Goal: Information Seeking & Learning: Find specific fact

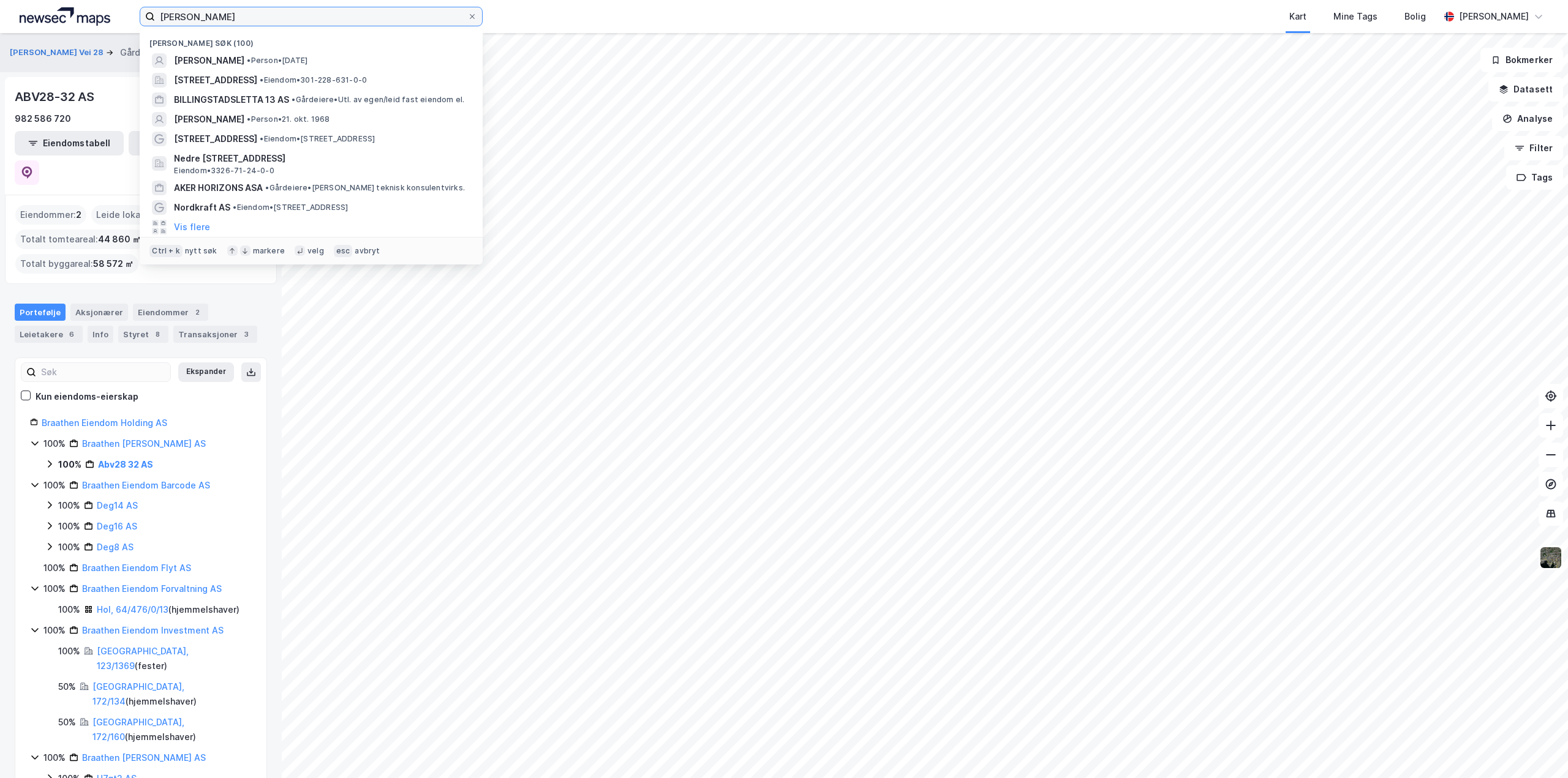
drag, startPoint x: 273, startPoint y: 18, endPoint x: -368, endPoint y: 55, distance: 642.1
click at [0, 55] on html "[PERSON_NAME] Nylige søk (100) [PERSON_NAME] • Person • [DATE][STREET_ADDRESS] …" at bounding box center [784, 389] width 1568 height 778
paste input "[PERSON_NAME]"
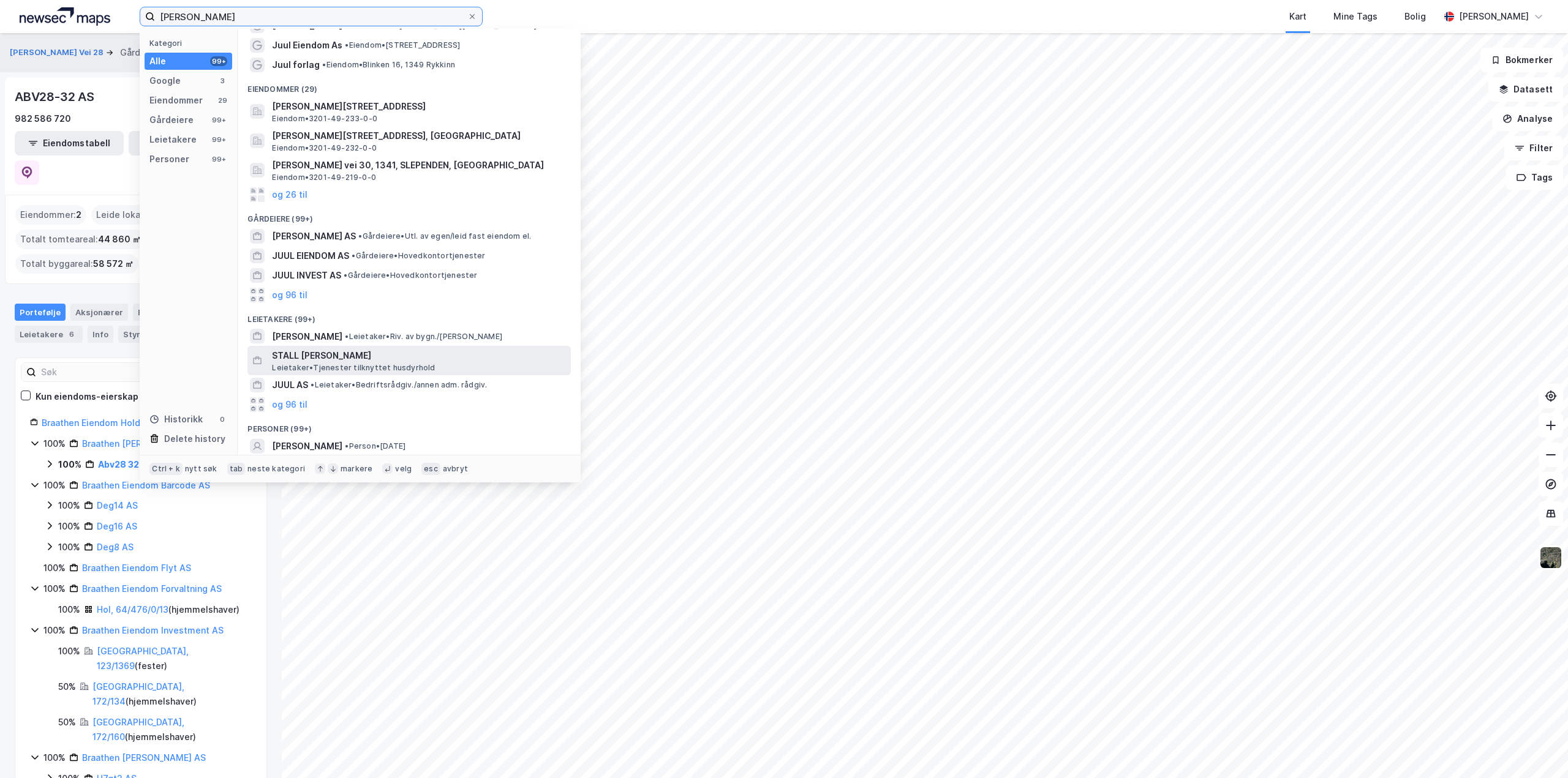
scroll to position [95, 0]
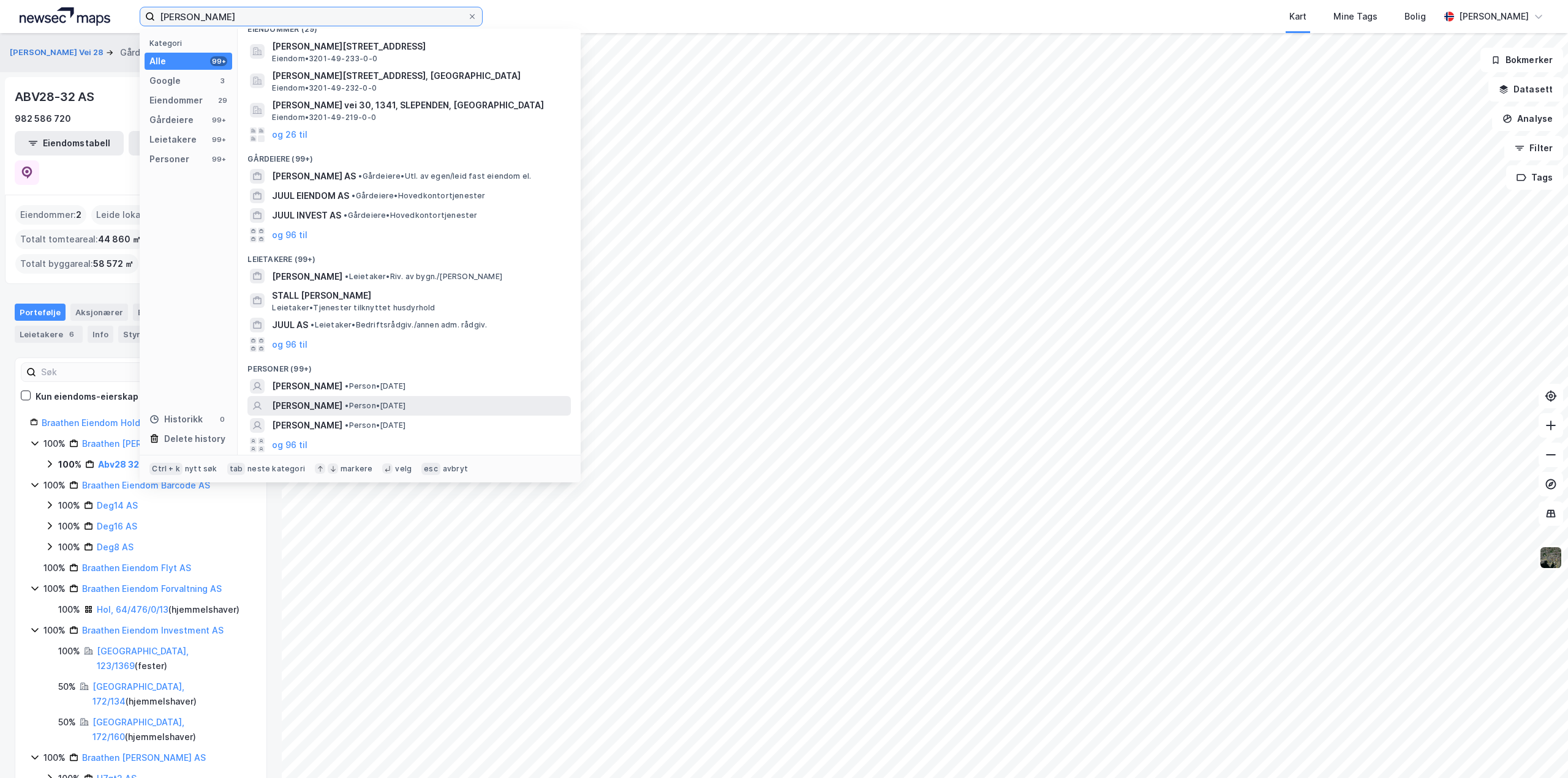
type input "[PERSON_NAME]"
click at [341, 397] on div "[PERSON_NAME] • Person • [DATE]" at bounding box center [409, 406] width 324 height 19
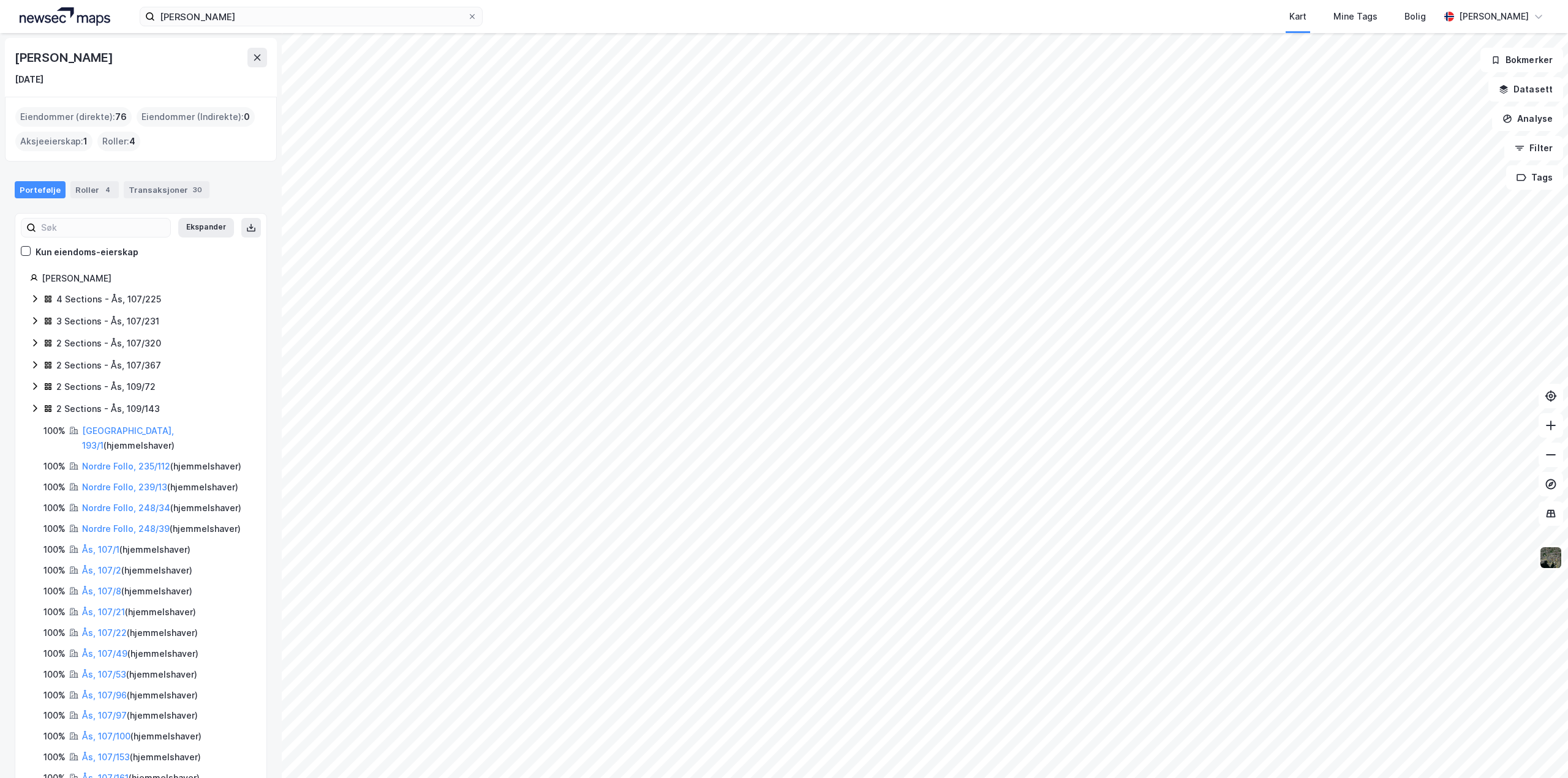
click at [191, 468] on div "[PERSON_NAME] [DATE] Eiendommer (direkte) : 76 Eiendommer (Indirekte) : 0 Aksje…" at bounding box center [784, 406] width 1568 height 745
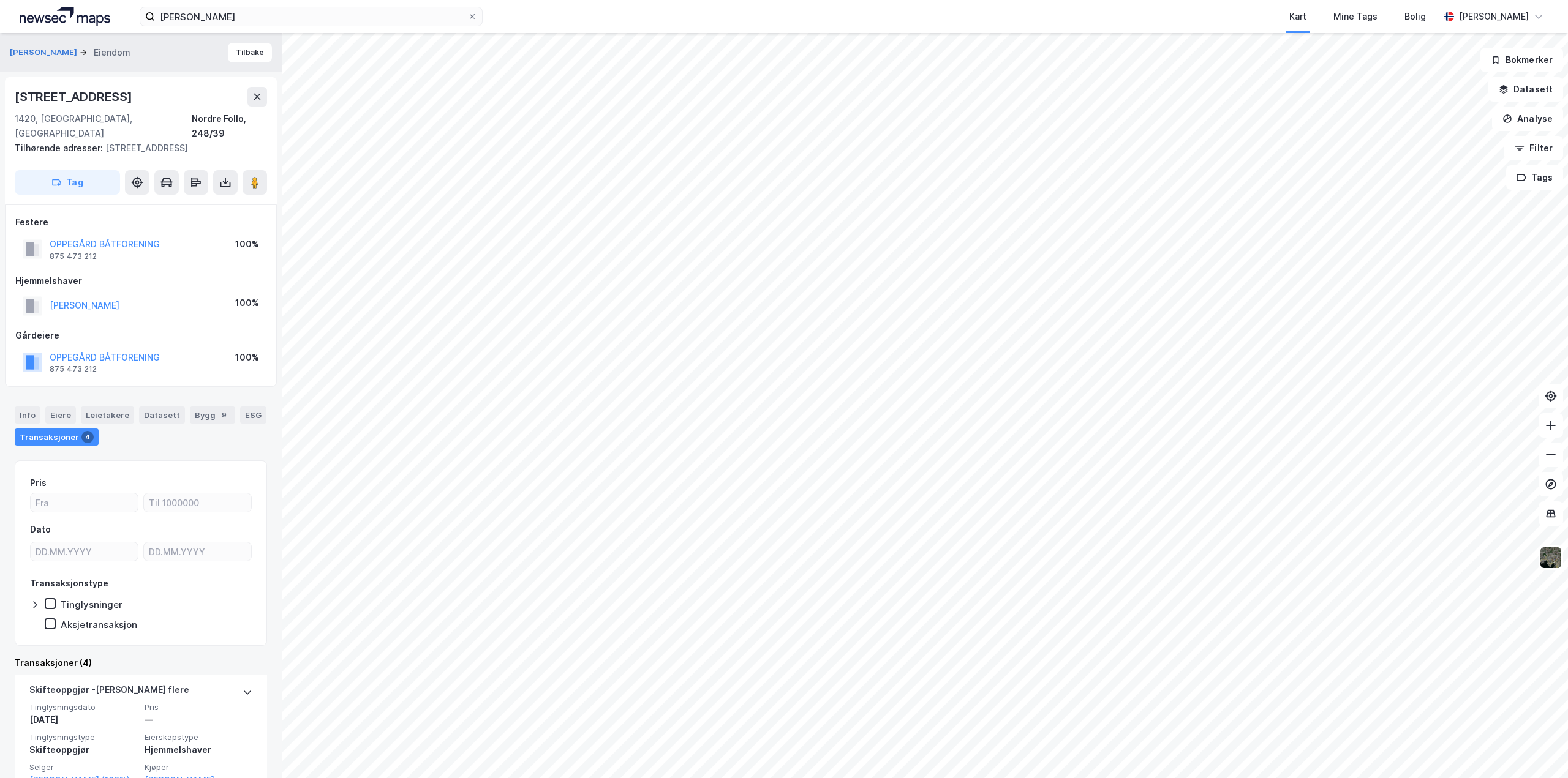
click at [215, 617] on div "[PERSON_NAME] 2 1420, [GEOGRAPHIC_DATA], [GEOGRAPHIC_DATA], 248/39 Tilhørende a…" at bounding box center [784, 406] width 1568 height 745
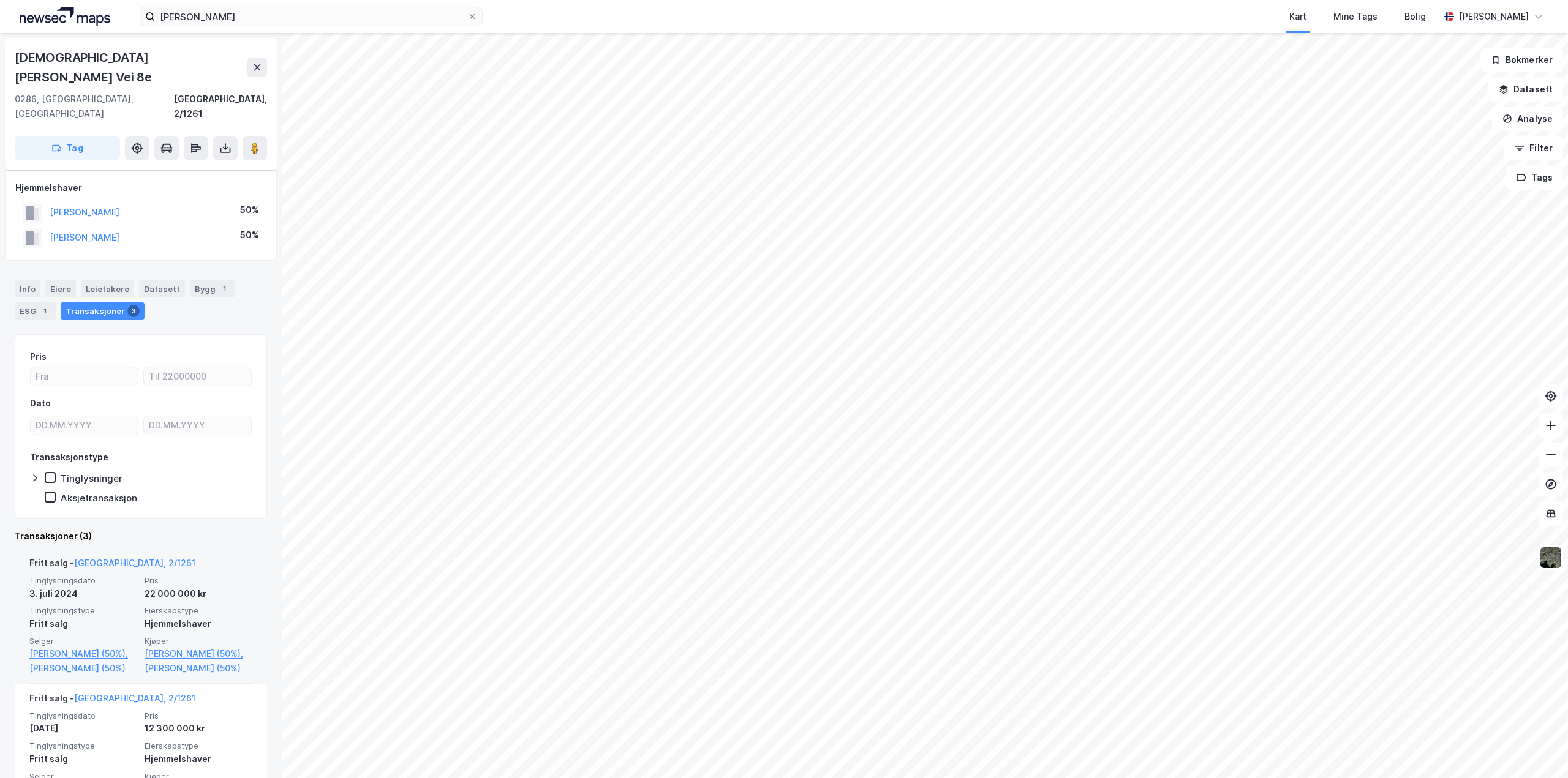
scroll to position [184, 0]
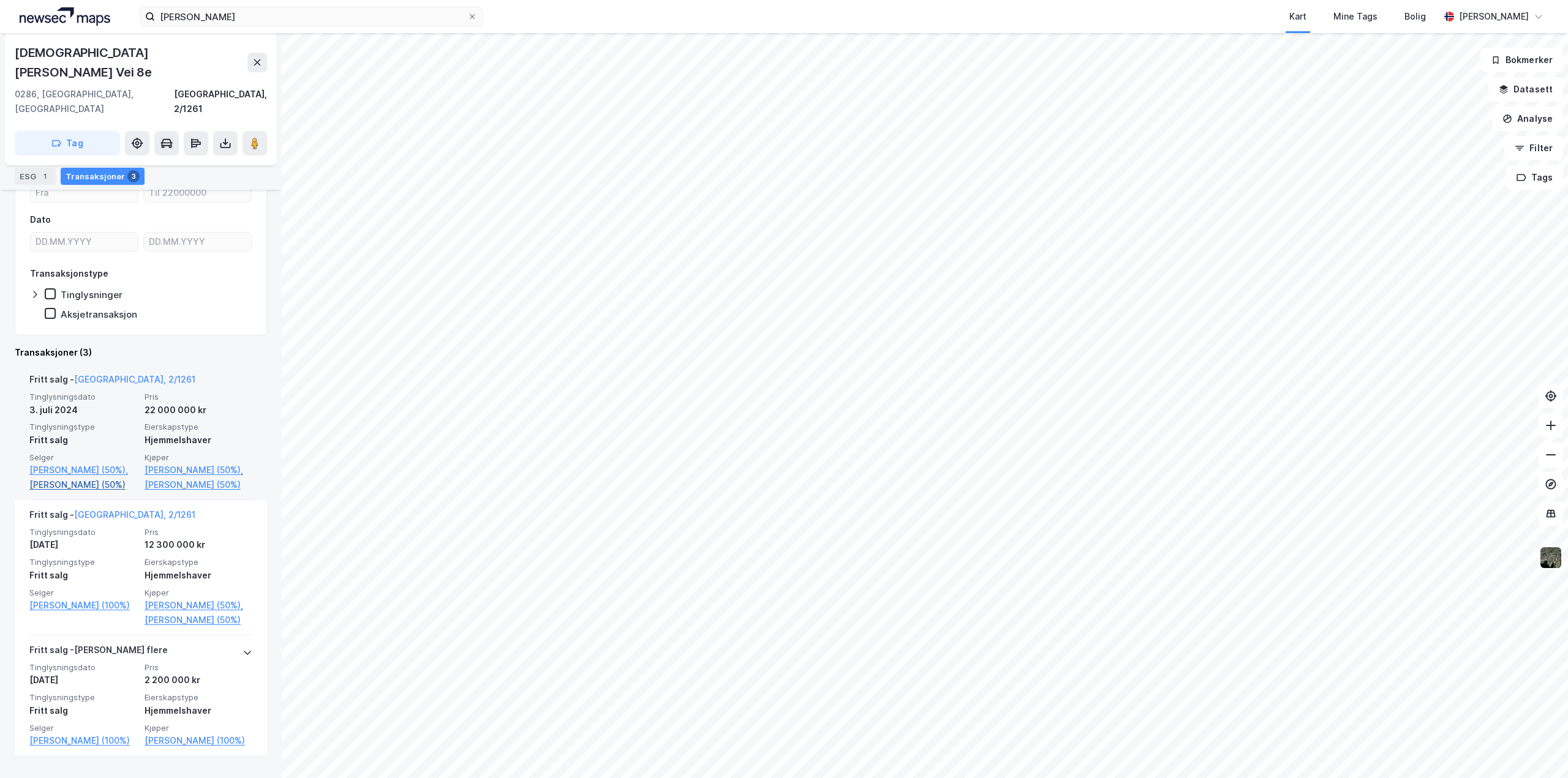
click at [45, 477] on link "[PERSON_NAME] (50%)" at bounding box center [83, 484] width 108 height 15
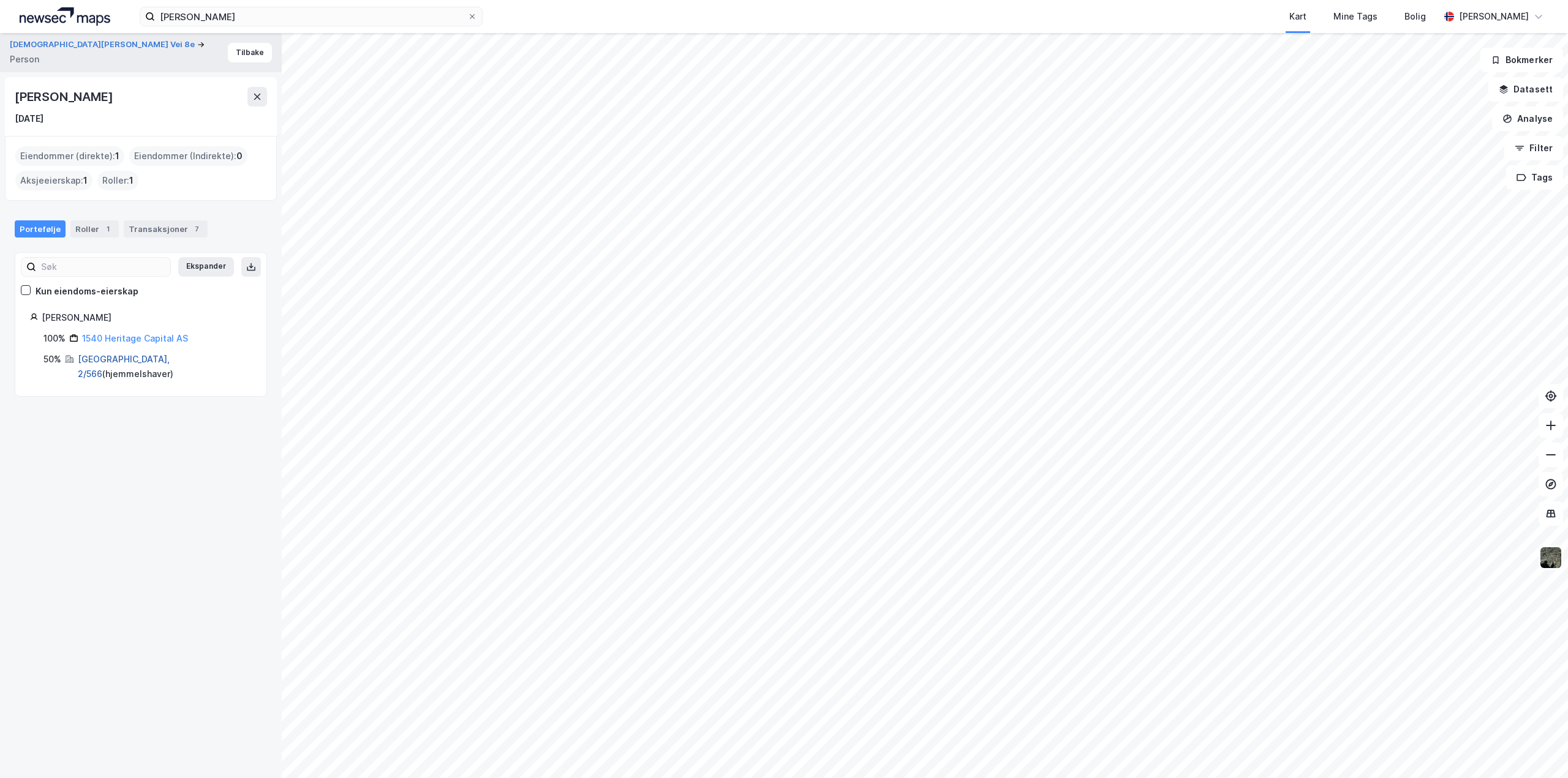
click at [121, 364] on link "[GEOGRAPHIC_DATA], 2/566" at bounding box center [123, 367] width 91 height 25
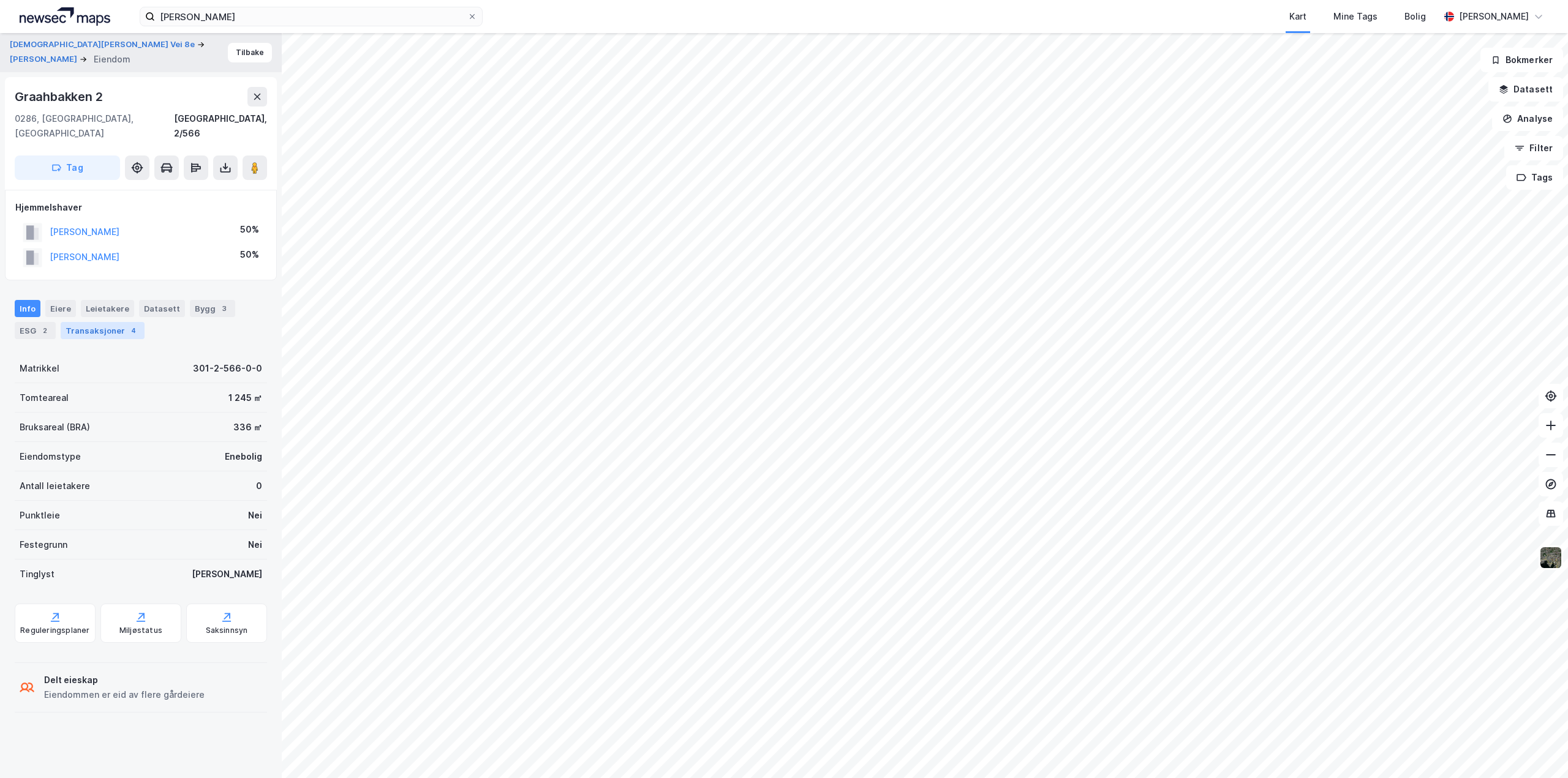
click at [91, 322] on div "Transaksjoner 4" at bounding box center [102, 331] width 84 height 18
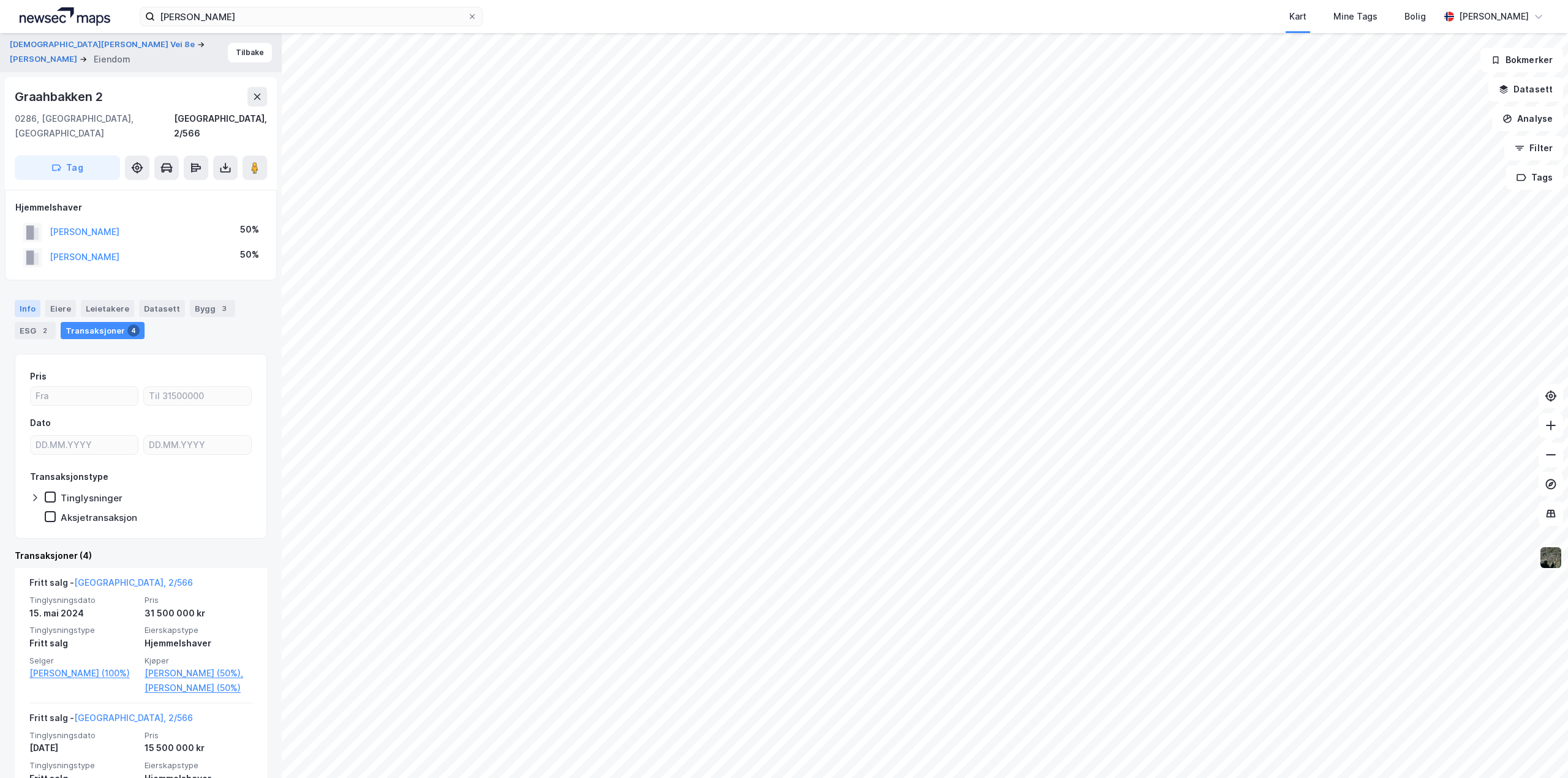
click at [24, 300] on div "Info" at bounding box center [27, 309] width 26 height 18
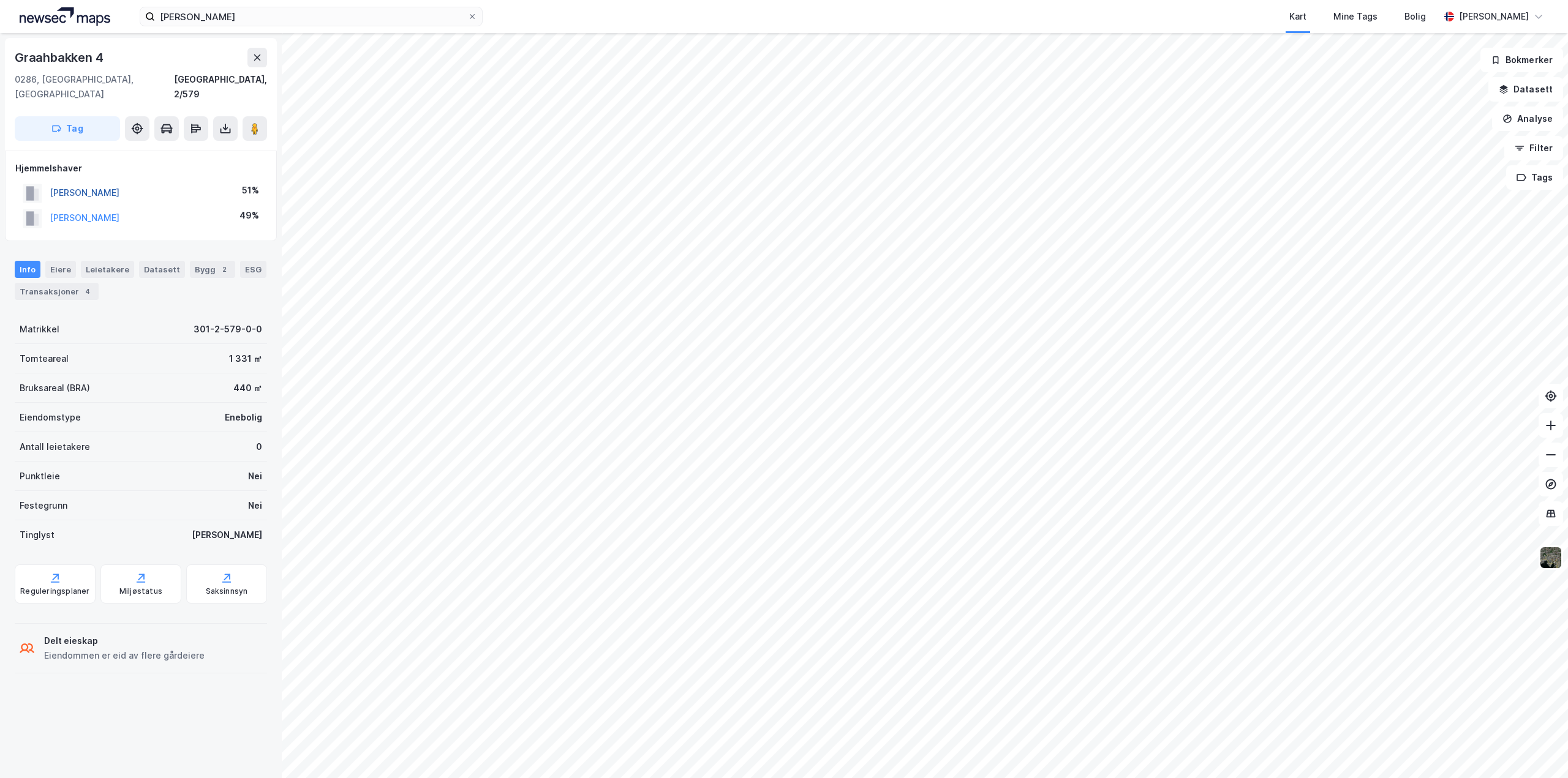
click at [0, 0] on button "[PERSON_NAME]" at bounding box center [0, 0] width 0 height 0
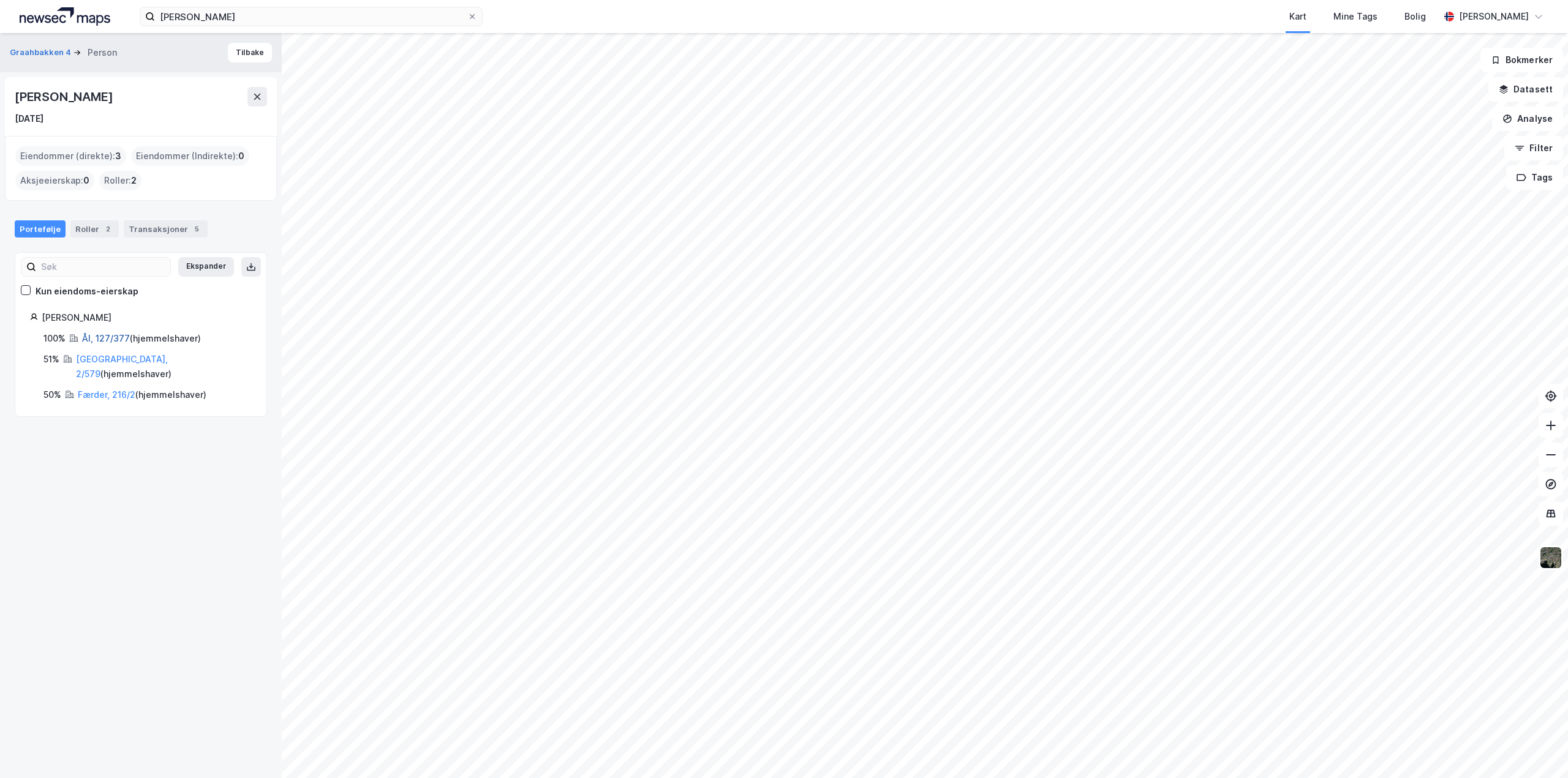
click at [99, 338] on link "Ål, 127/377" at bounding box center [106, 338] width 47 height 11
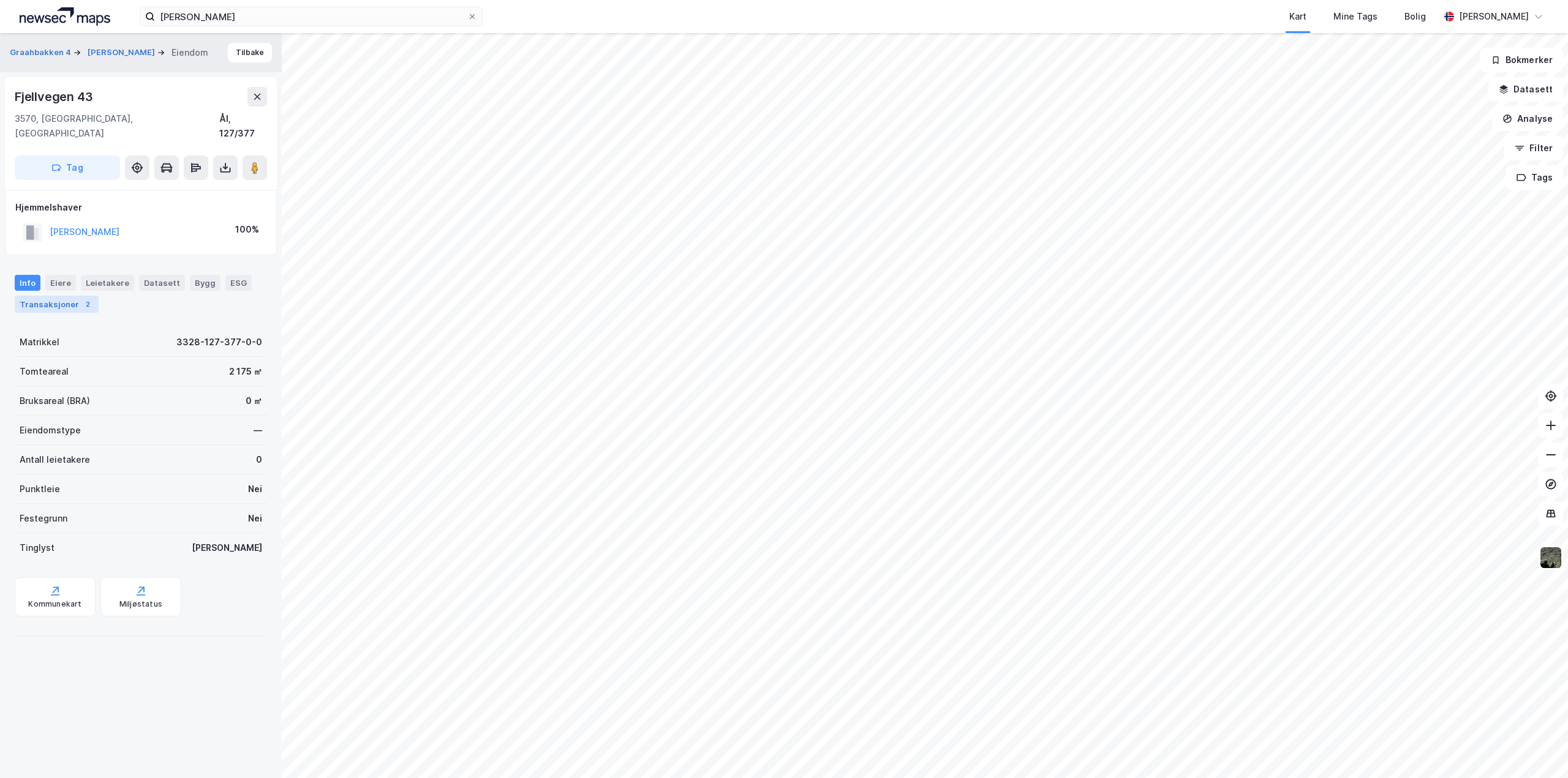
click at [69, 295] on div "Transaksjoner 2" at bounding box center [56, 304] width 84 height 18
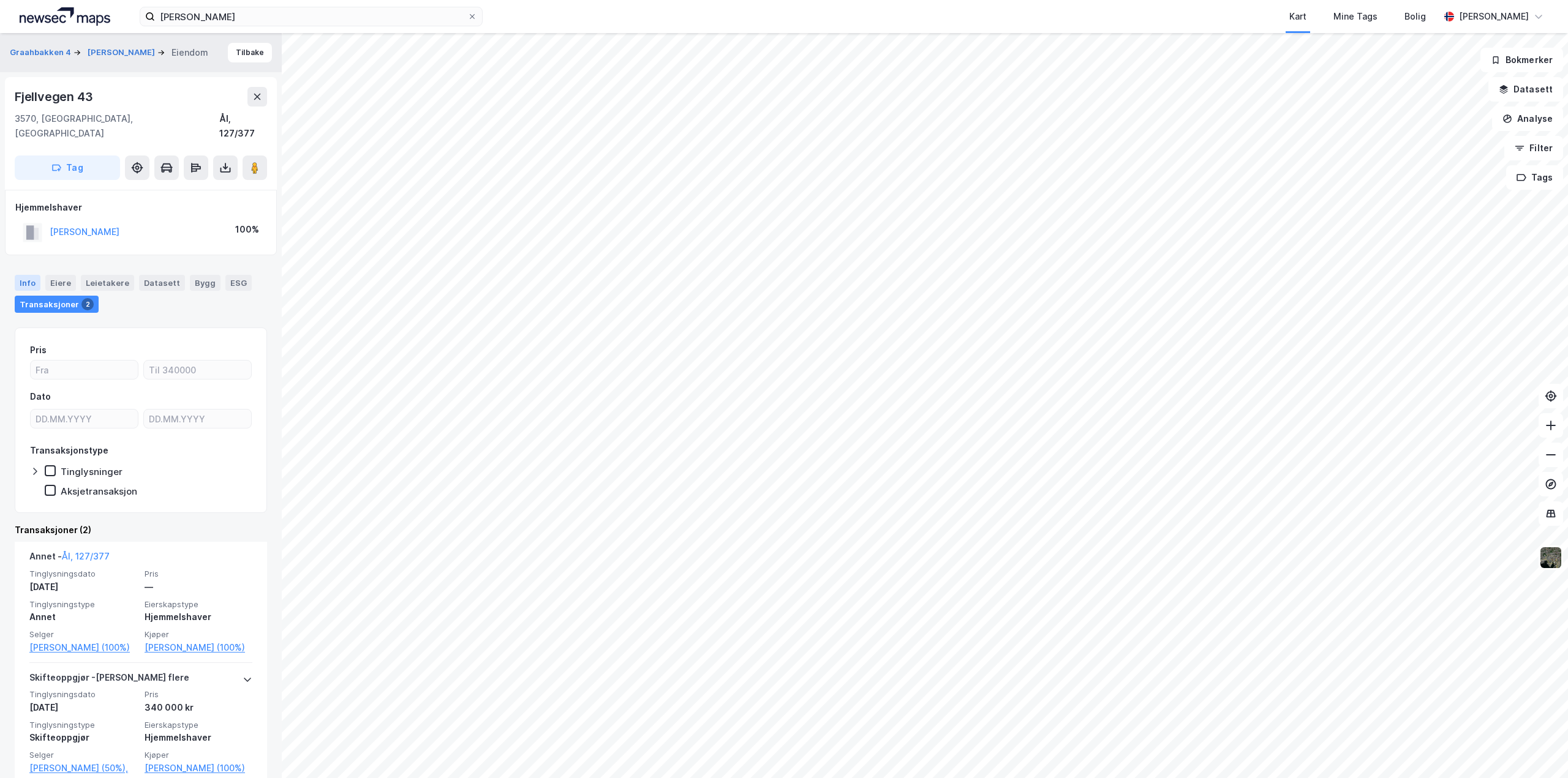
click at [30, 275] on div "Info" at bounding box center [27, 283] width 26 height 16
click at [74, 225] on div "[PERSON_NAME]" at bounding box center [84, 232] width 69 height 15
click at [0, 0] on button "[PERSON_NAME]" at bounding box center [0, 0] width 0 height 0
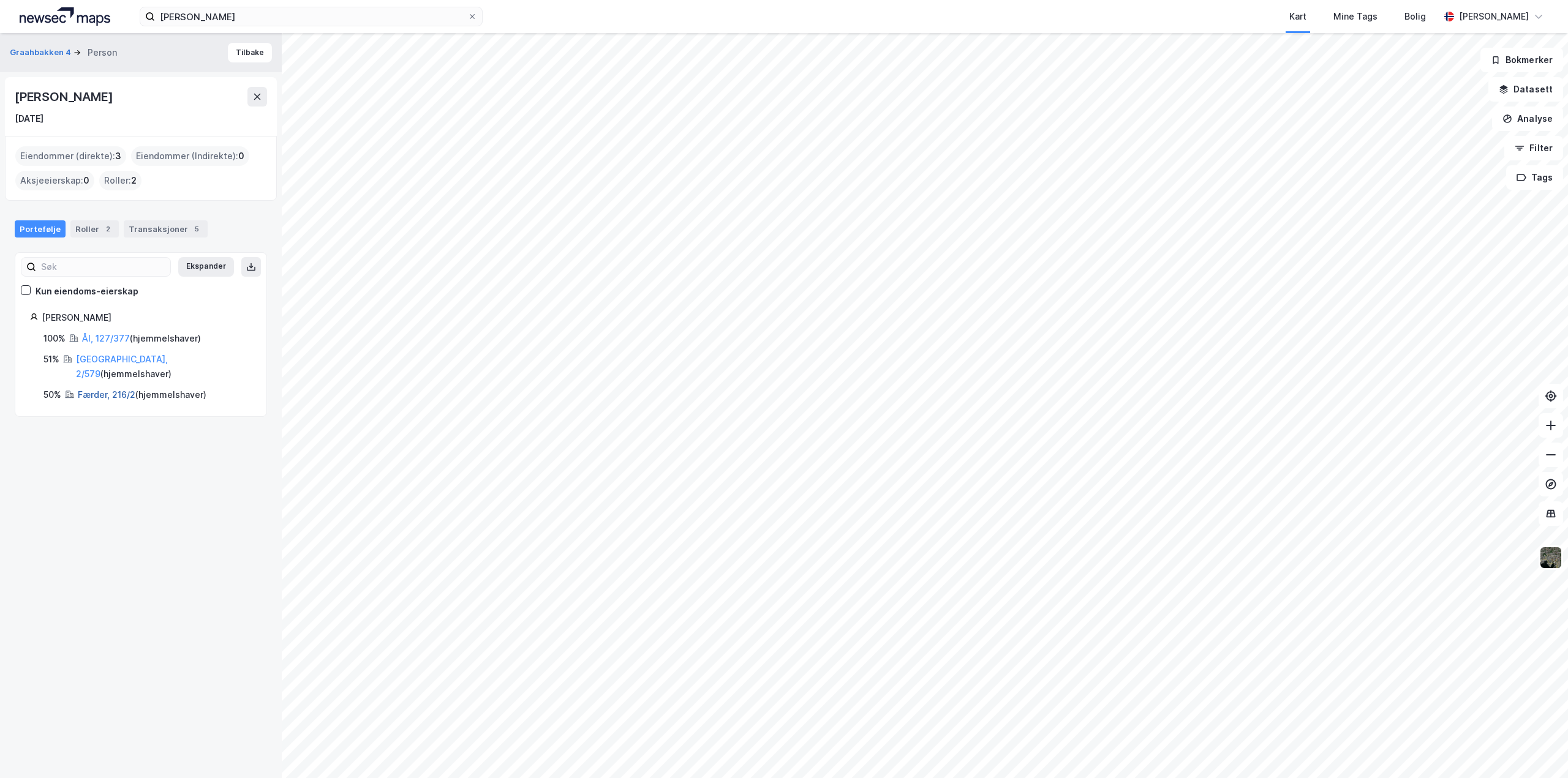
click at [98, 389] on link "Færder, 216/2" at bounding box center [106, 395] width 57 height 11
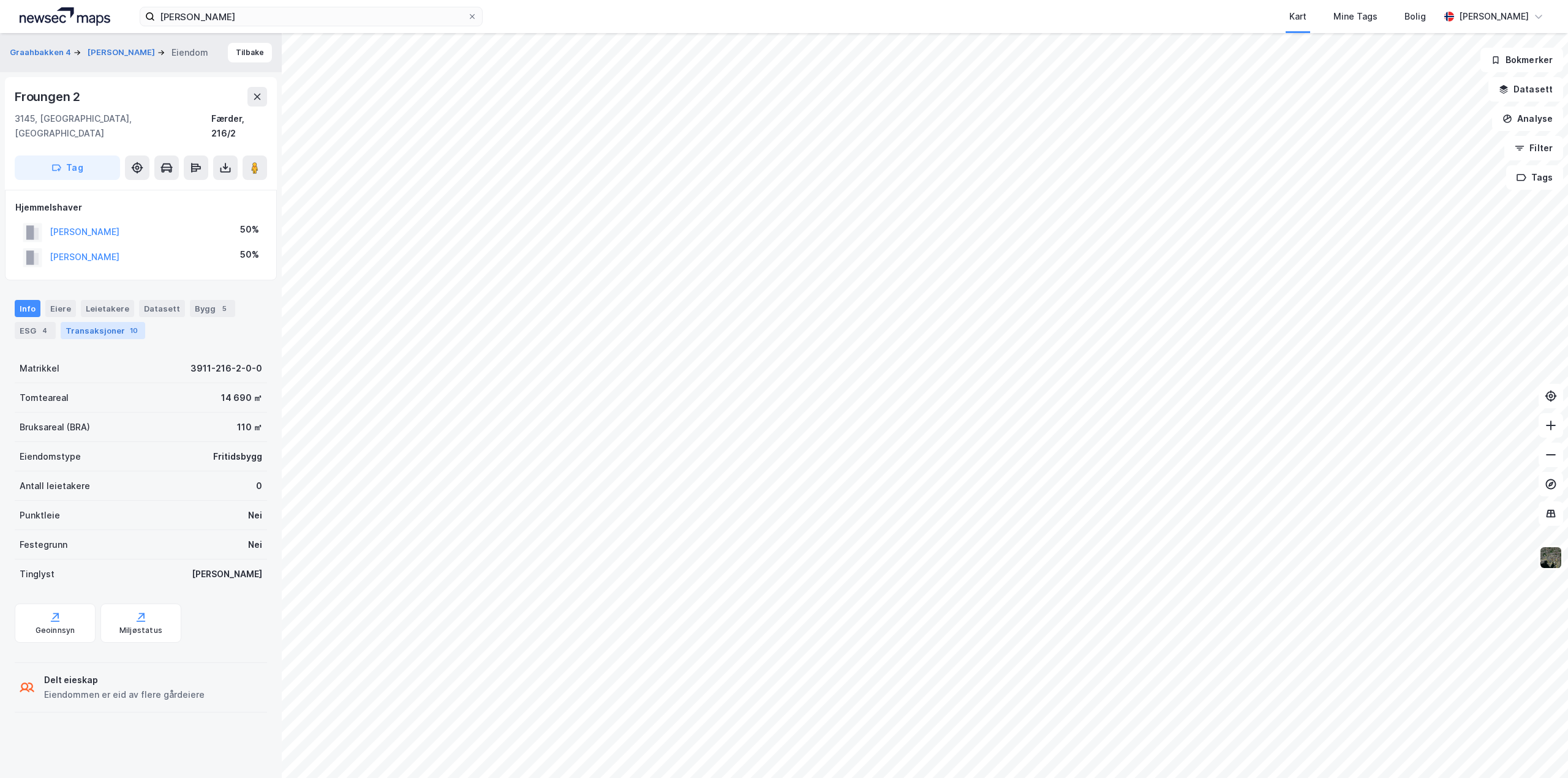
click at [91, 322] on div "Transaksjoner 10" at bounding box center [103, 331] width 84 height 18
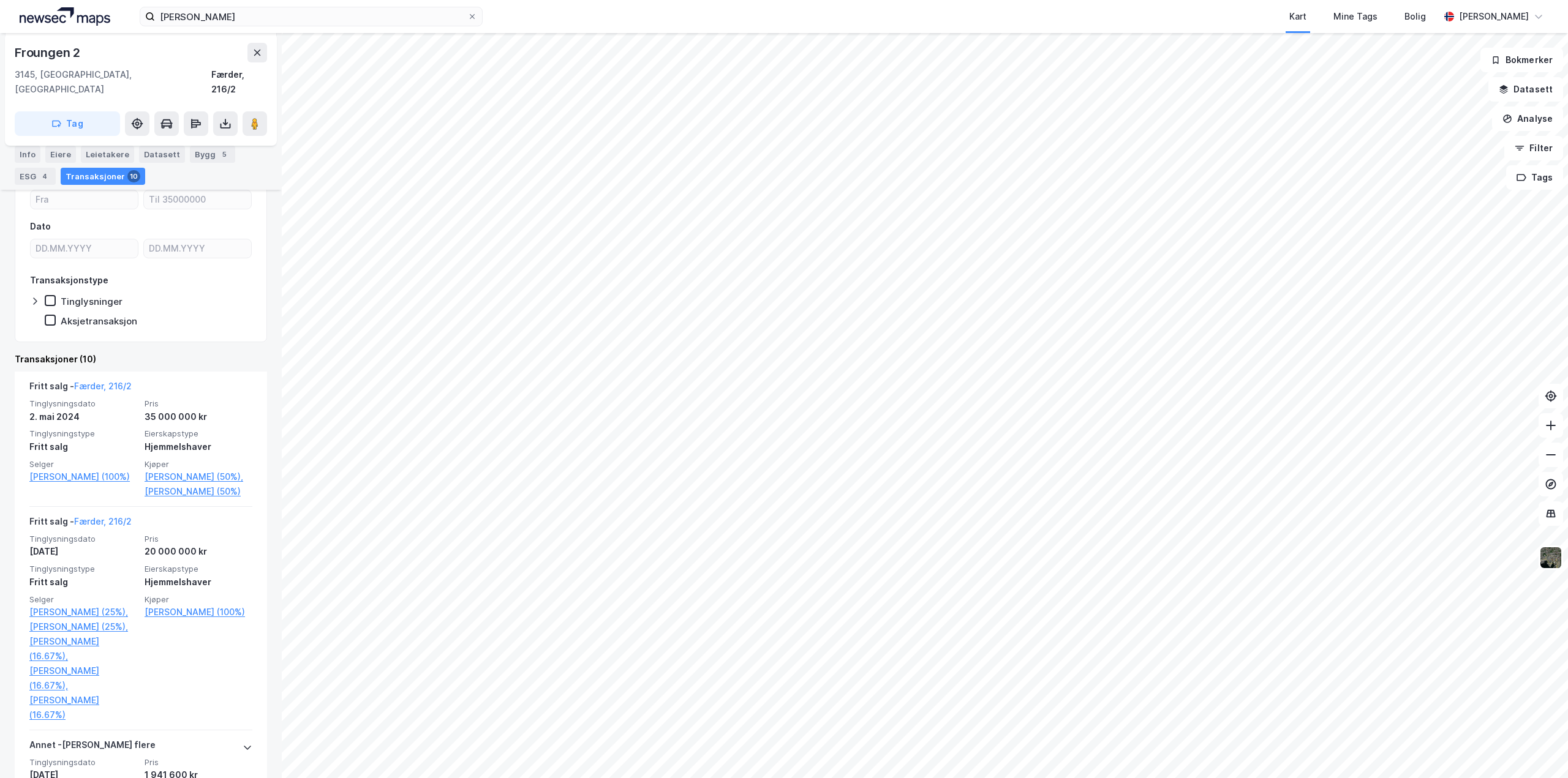
scroll to position [306, 0]
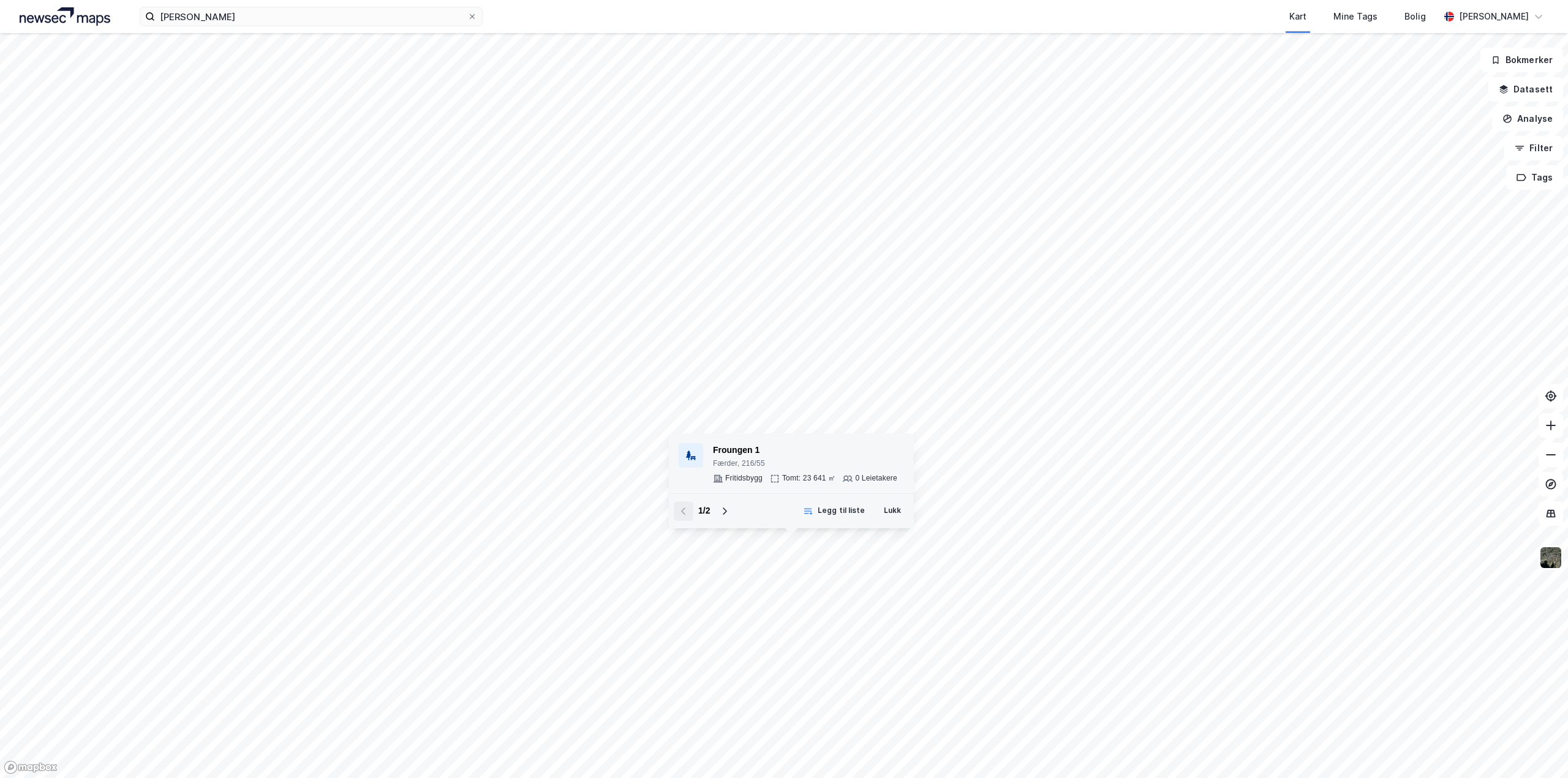
click at [728, 447] on div "Froungen 1" at bounding box center [806, 450] width 185 height 15
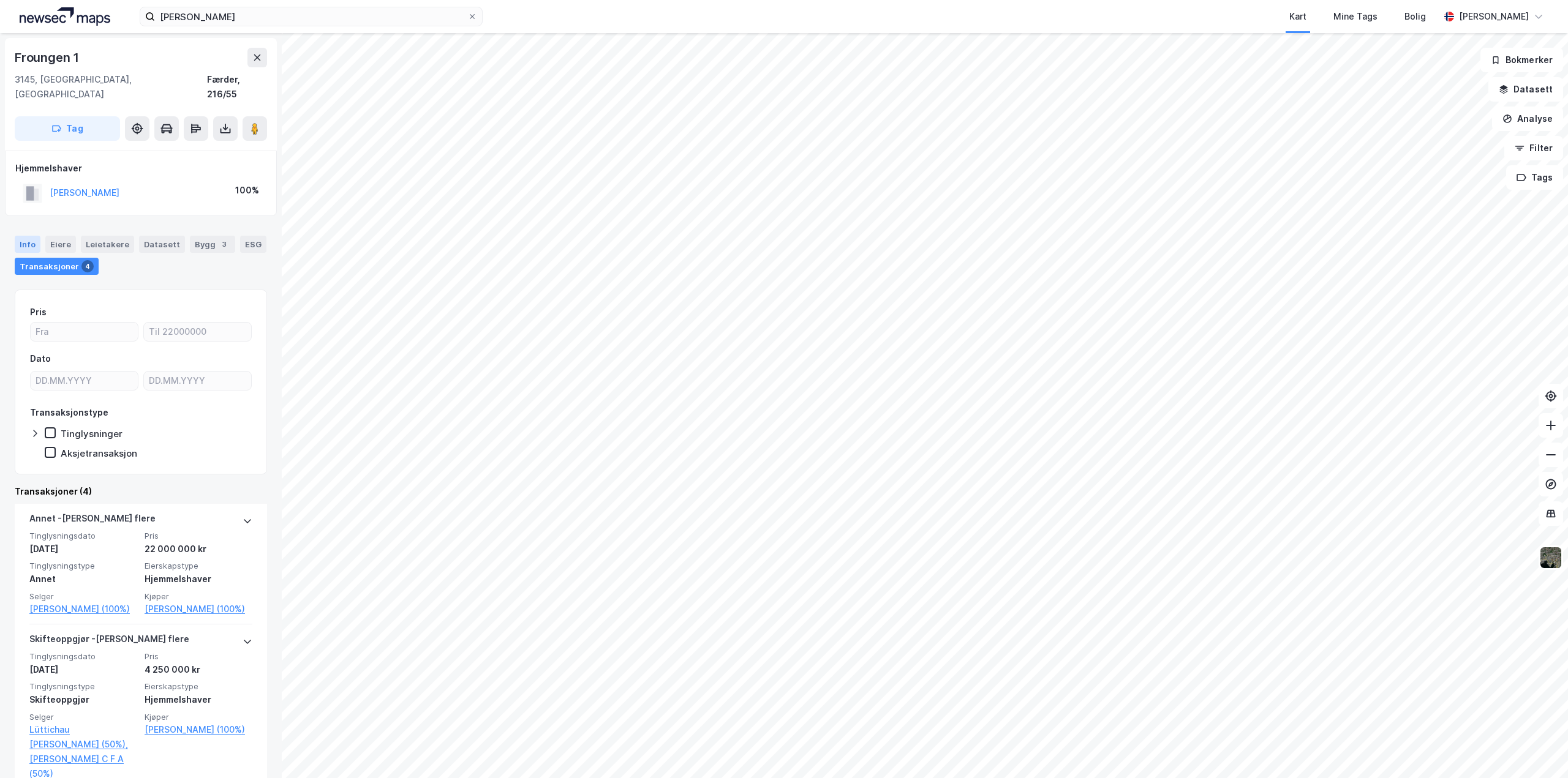
click at [28, 236] on div "Info" at bounding box center [27, 244] width 26 height 18
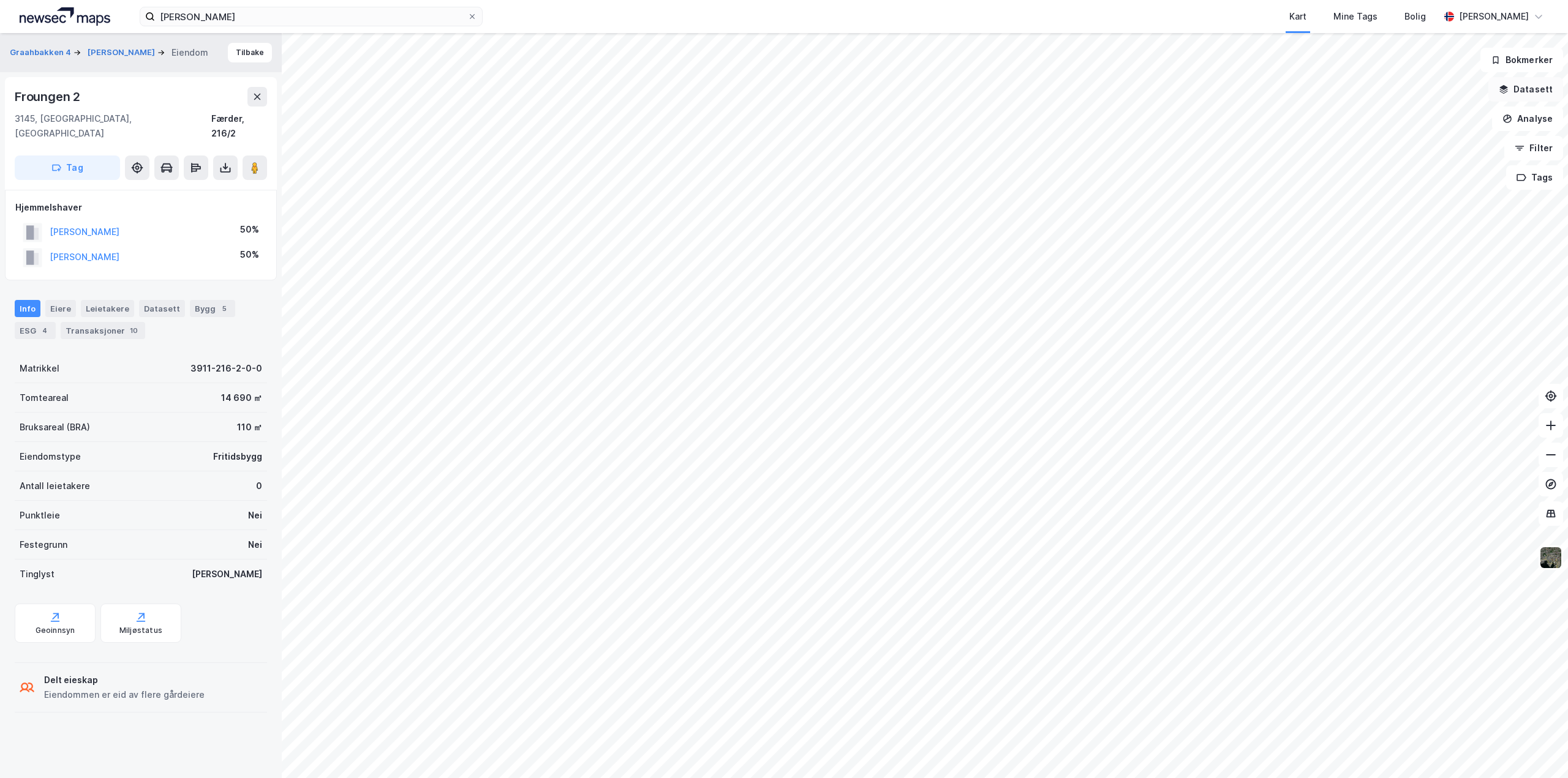
click at [1525, 88] on button "Datasett" at bounding box center [1526, 90] width 75 height 25
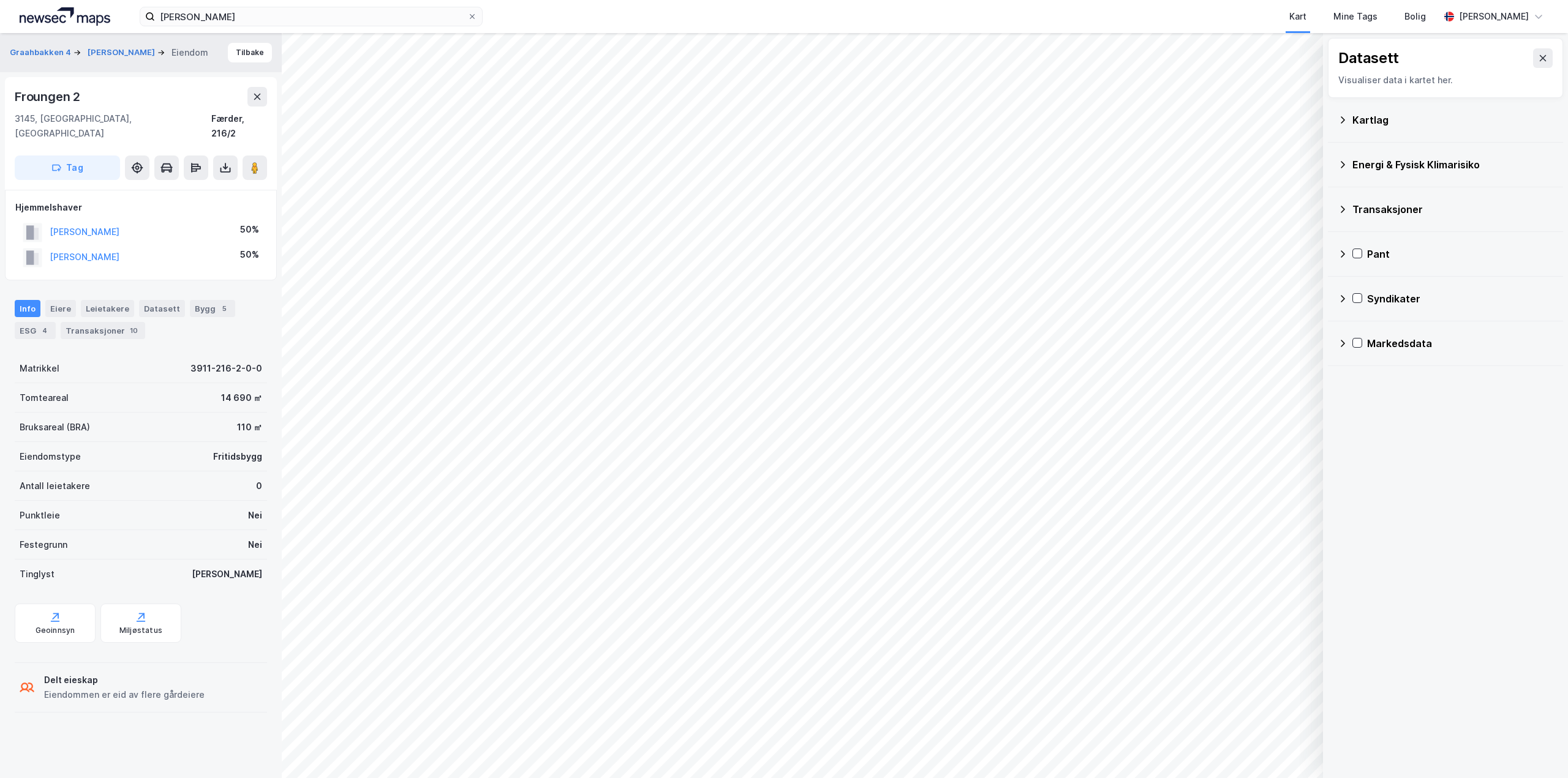
click at [1344, 122] on icon at bounding box center [1342, 120] width 10 height 10
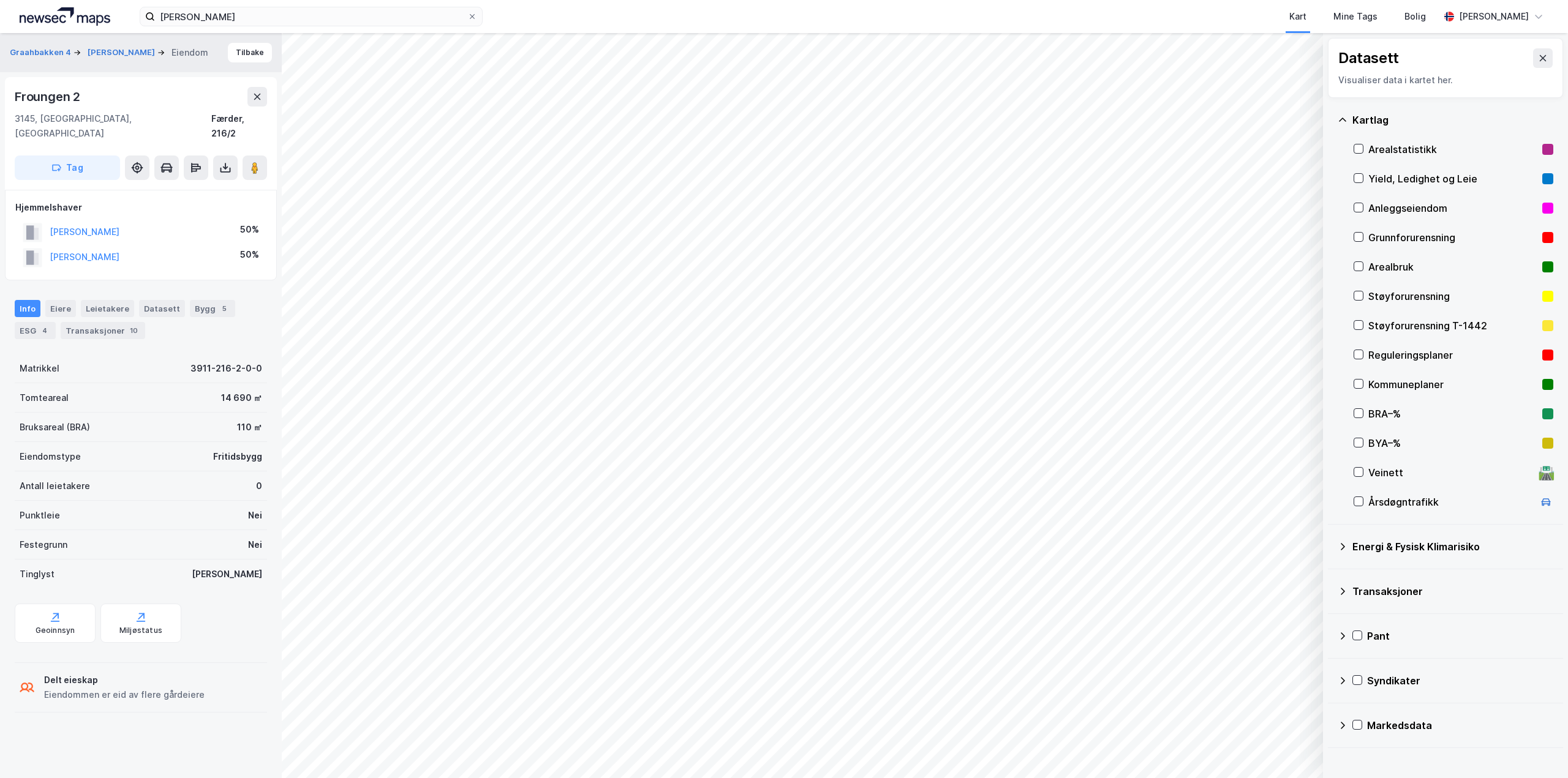
click at [1344, 122] on icon at bounding box center [1342, 120] width 10 height 10
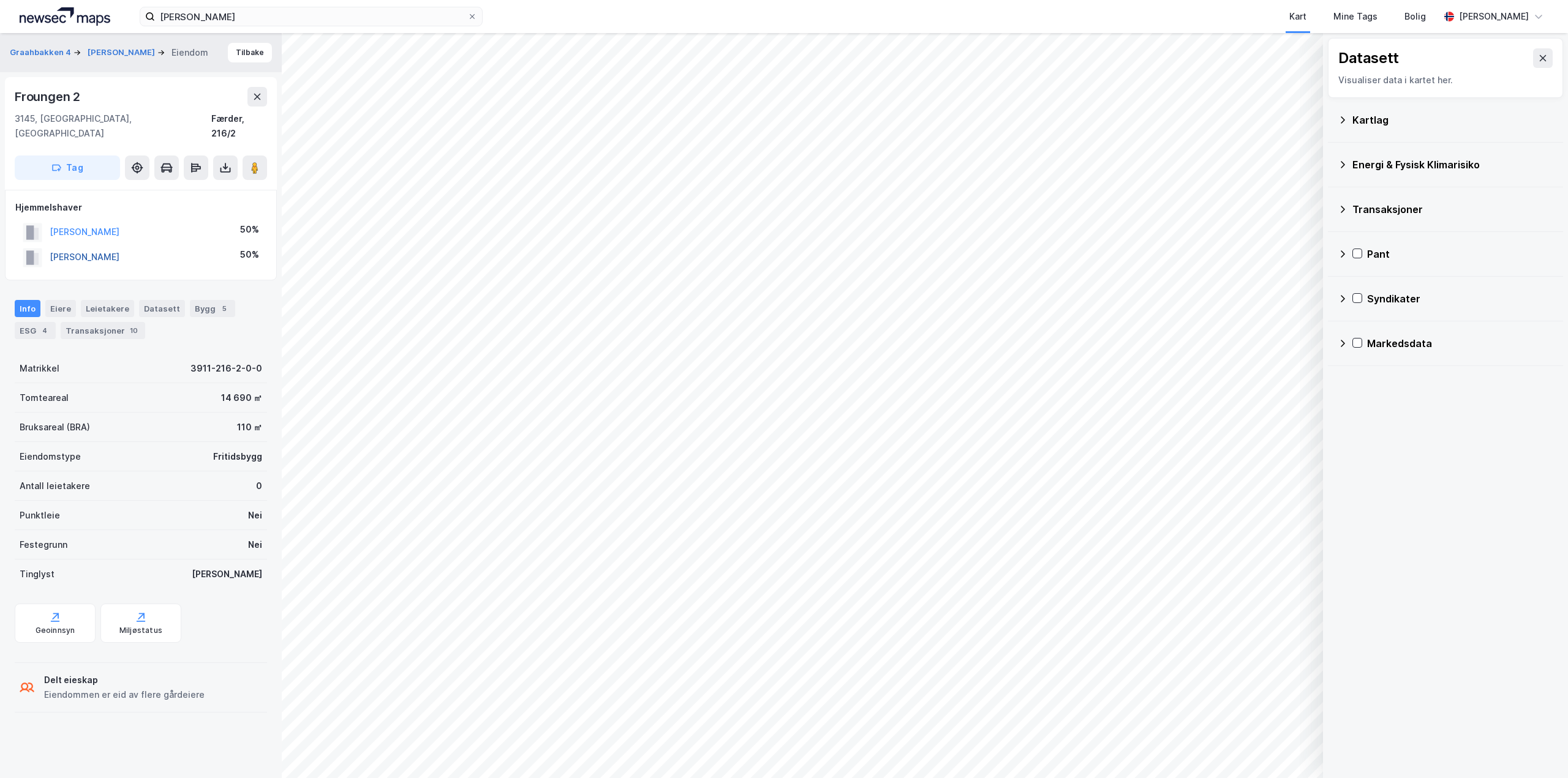
click at [0, 0] on button "[PERSON_NAME]" at bounding box center [0, 0] width 0 height 0
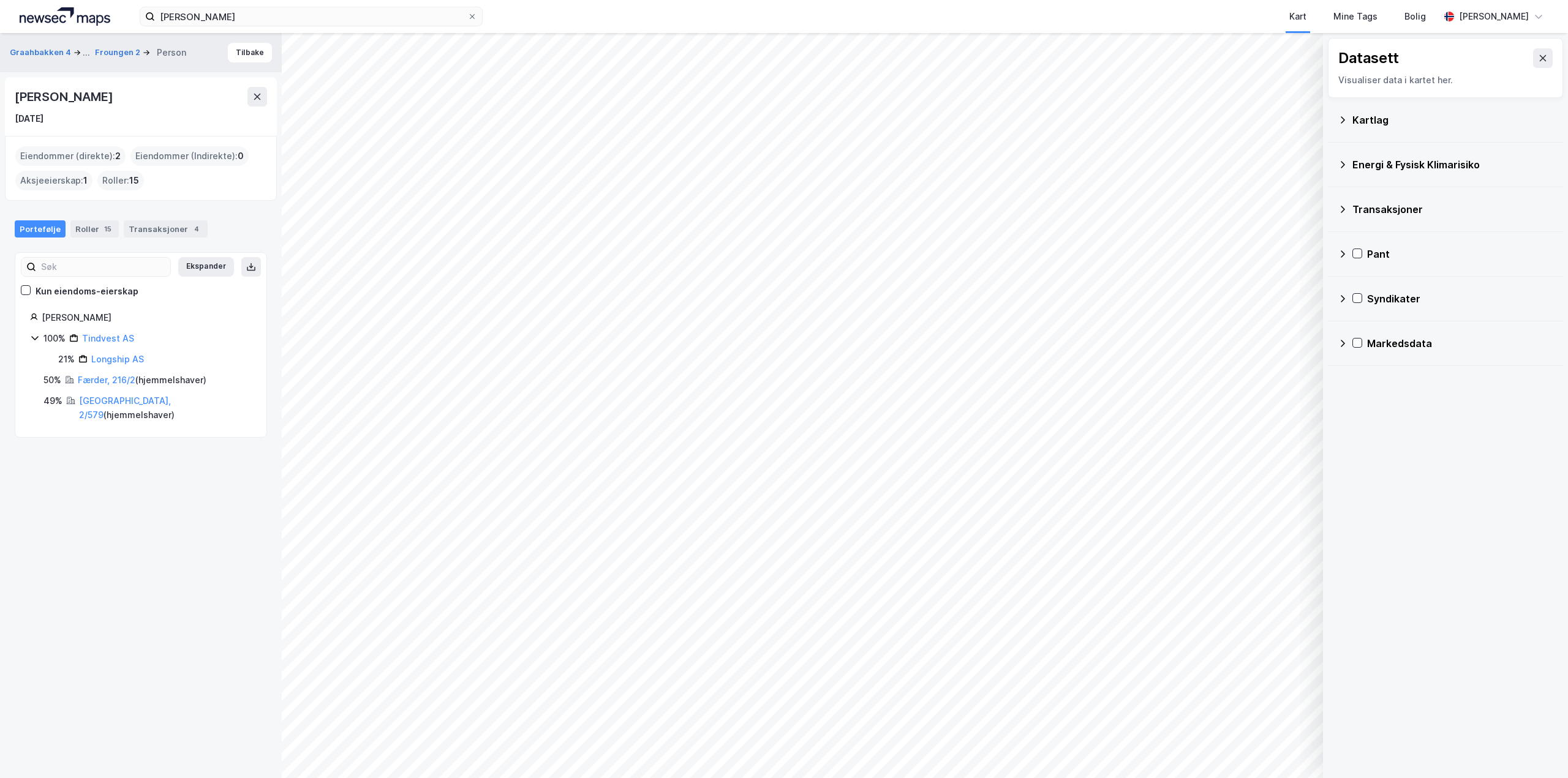
drag, startPoint x: 17, startPoint y: 96, endPoint x: 167, endPoint y: 94, distance: 150.0
click at [167, 94] on div "[PERSON_NAME]" at bounding box center [141, 97] width 252 height 19
copy div "[PERSON_NAME]"
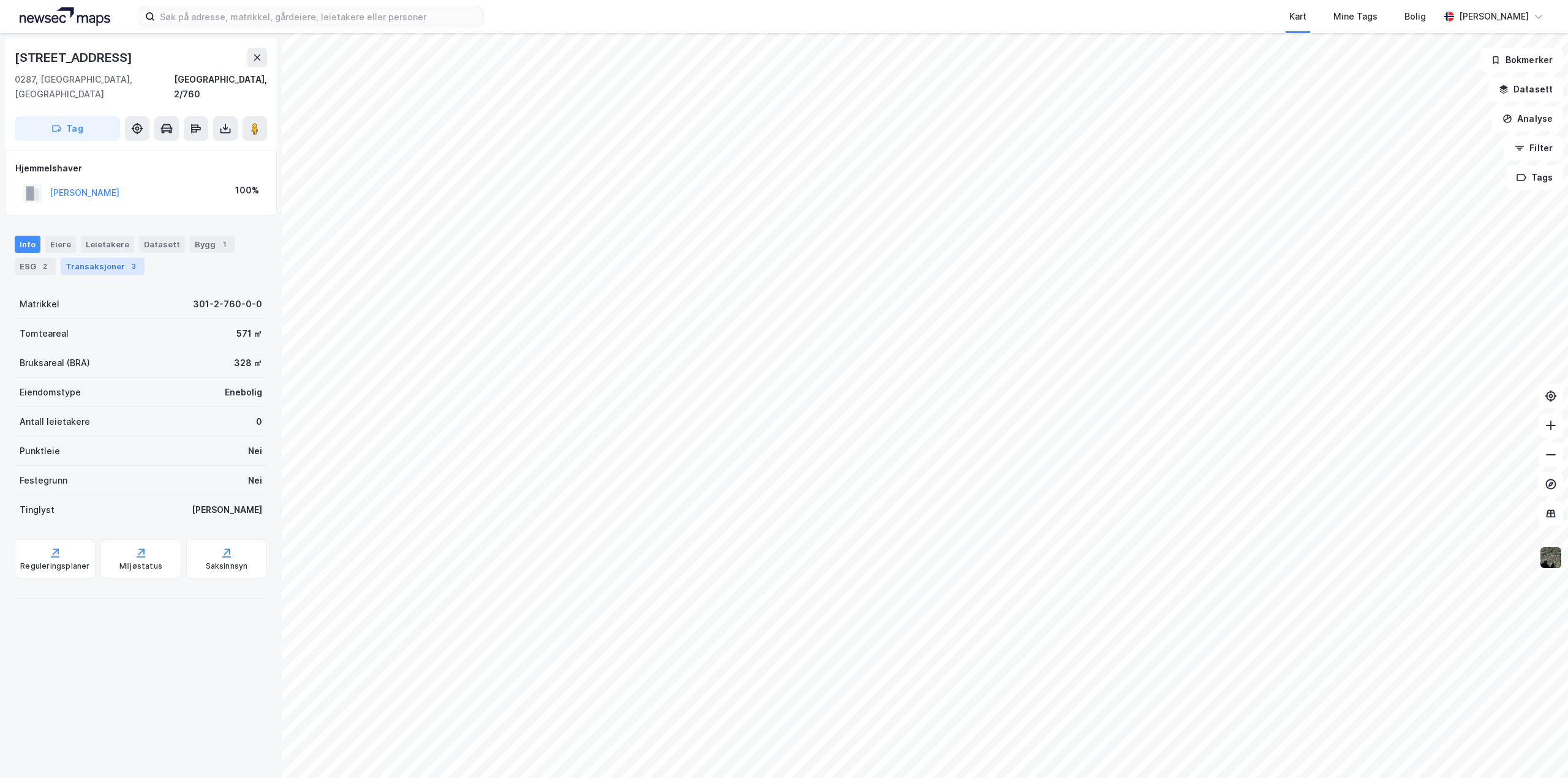
click at [79, 259] on div "Transaksjoner 3" at bounding box center [102, 266] width 84 height 18
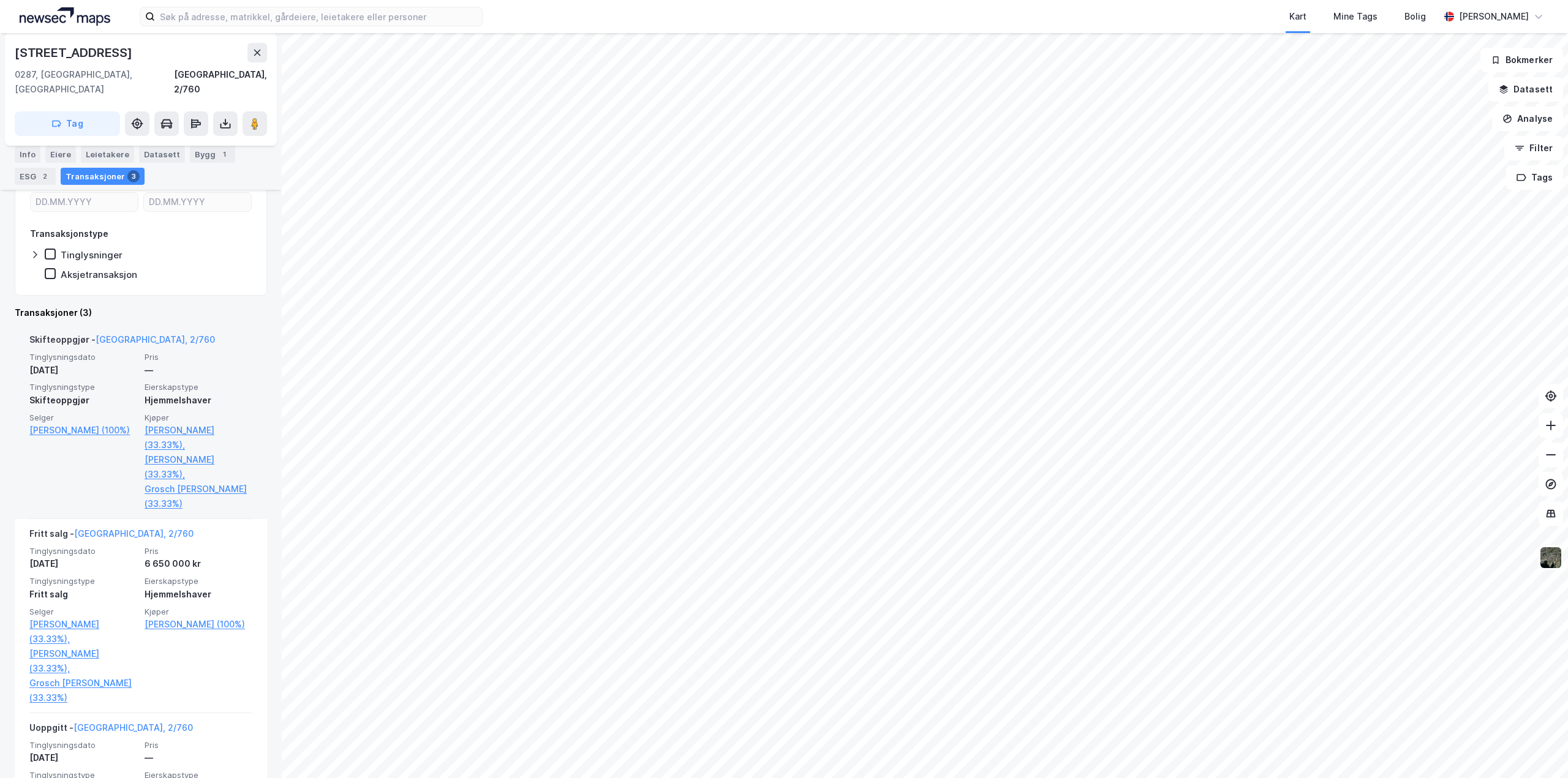
scroll to position [184, 0]
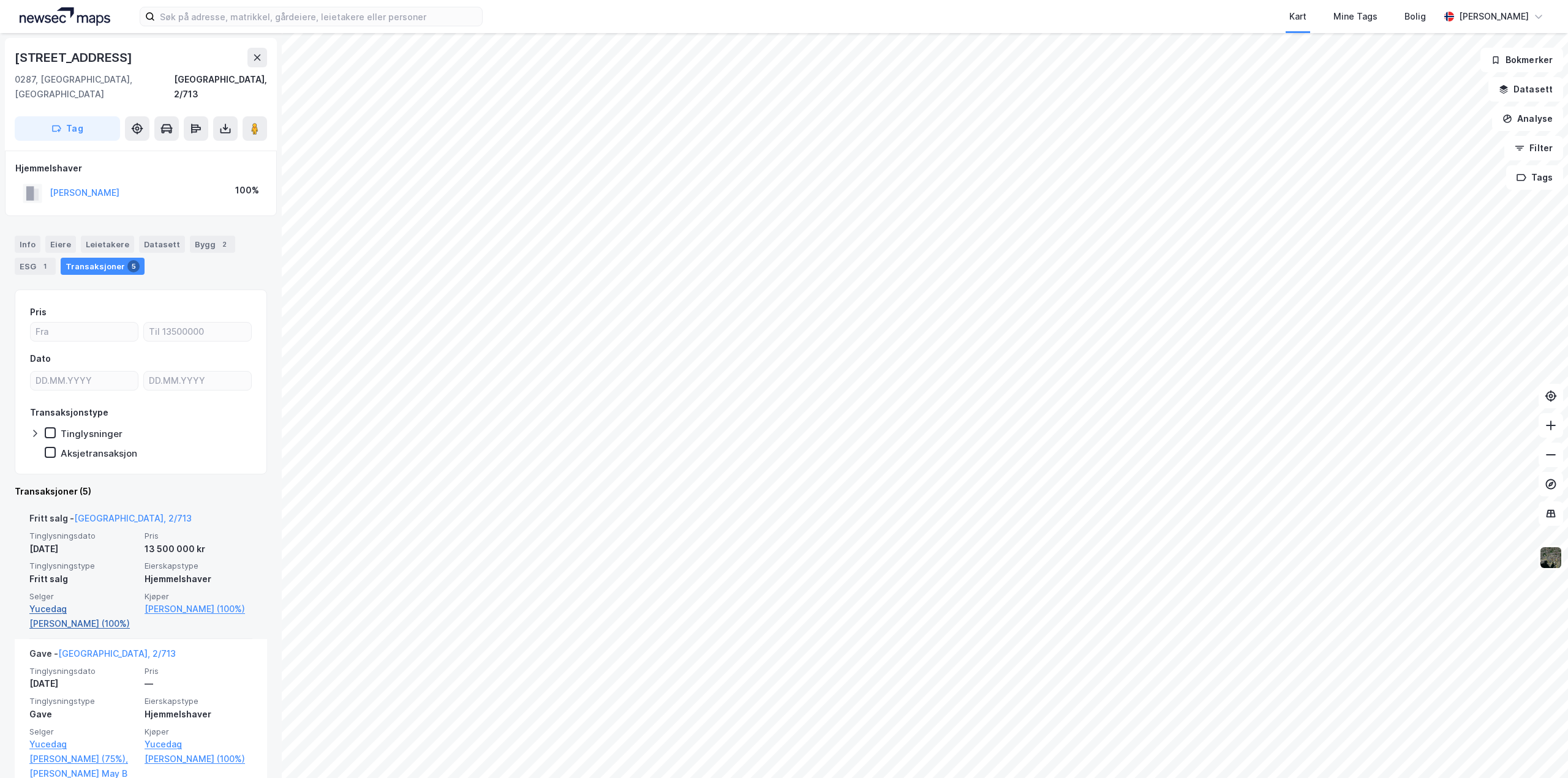
click at [94, 602] on link "Yucedag Iselin Bråten (100%)" at bounding box center [83, 616] width 108 height 29
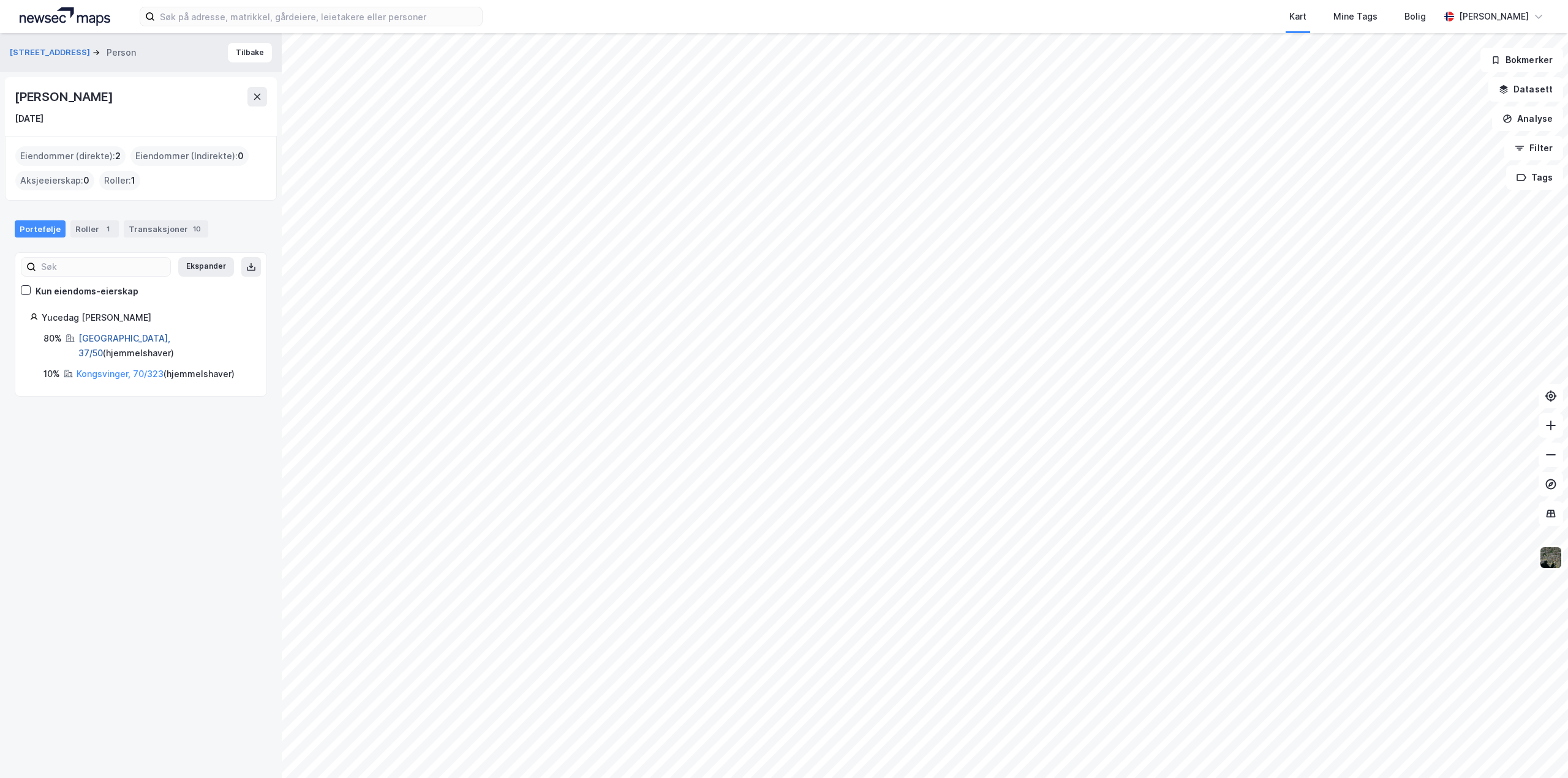
click at [100, 338] on link "Bærum, 37/50" at bounding box center [124, 345] width 91 height 25
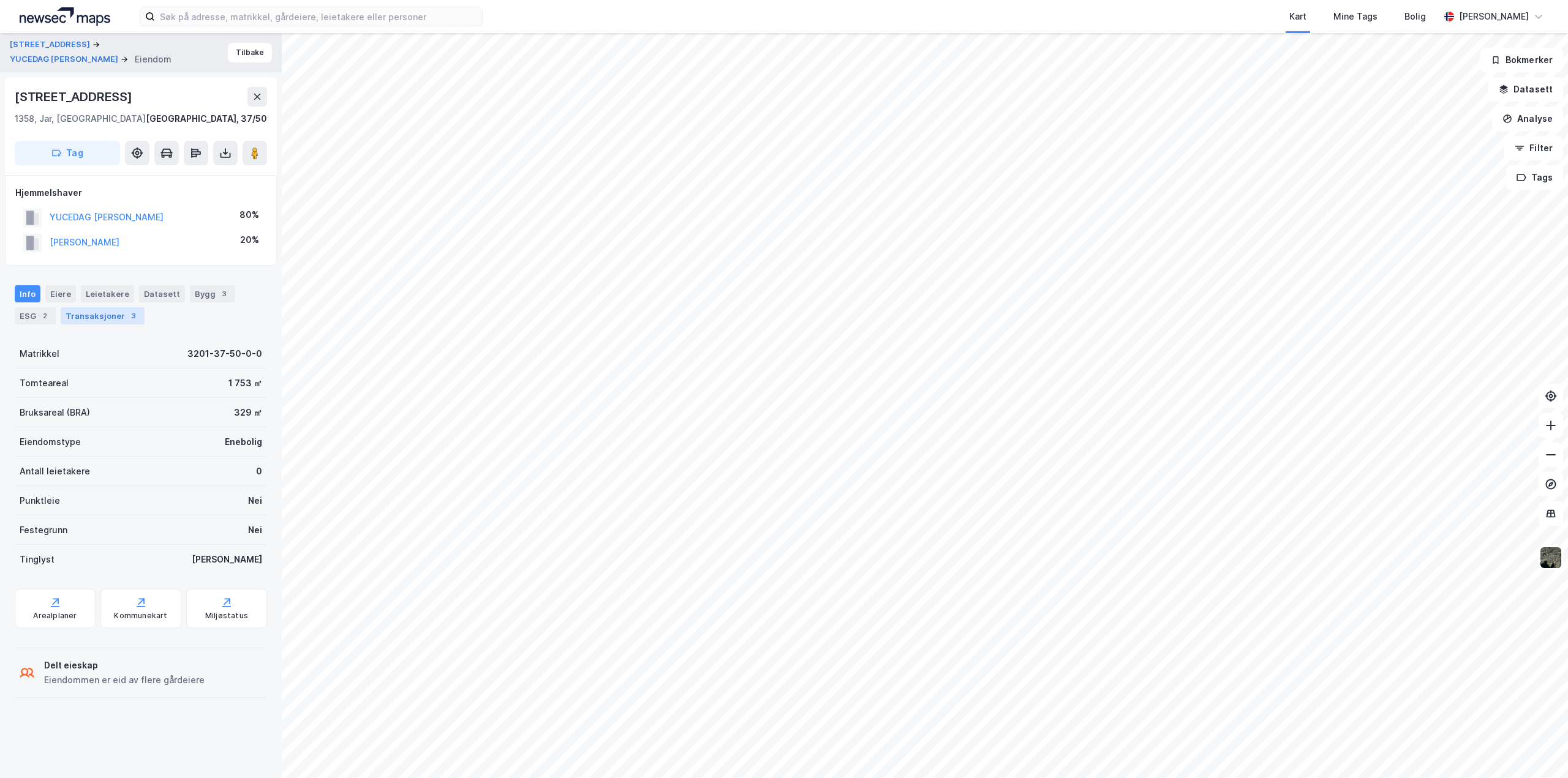
click at [115, 312] on div "Transaksjoner 3" at bounding box center [102, 316] width 84 height 18
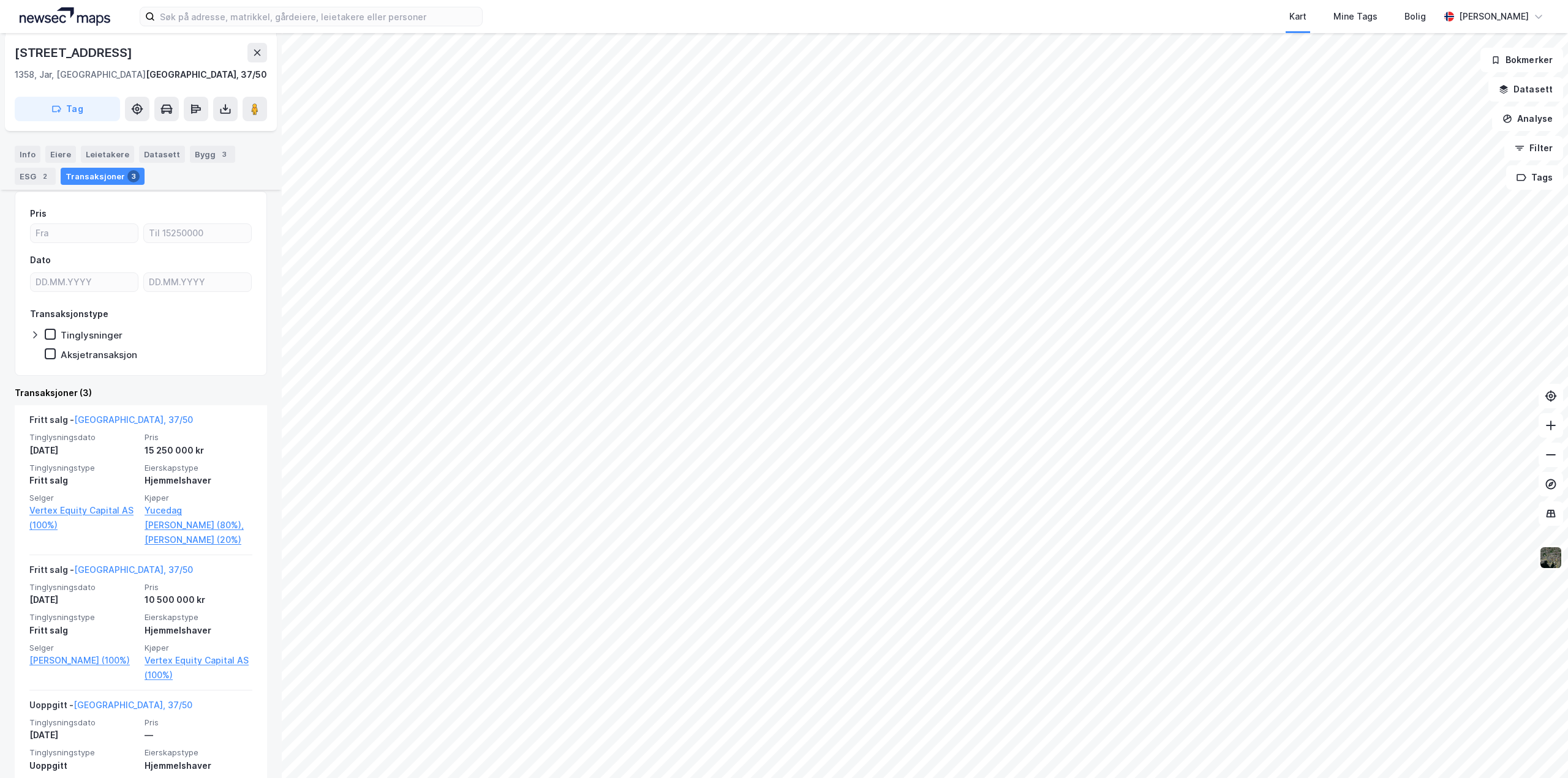
scroll to position [210, 0]
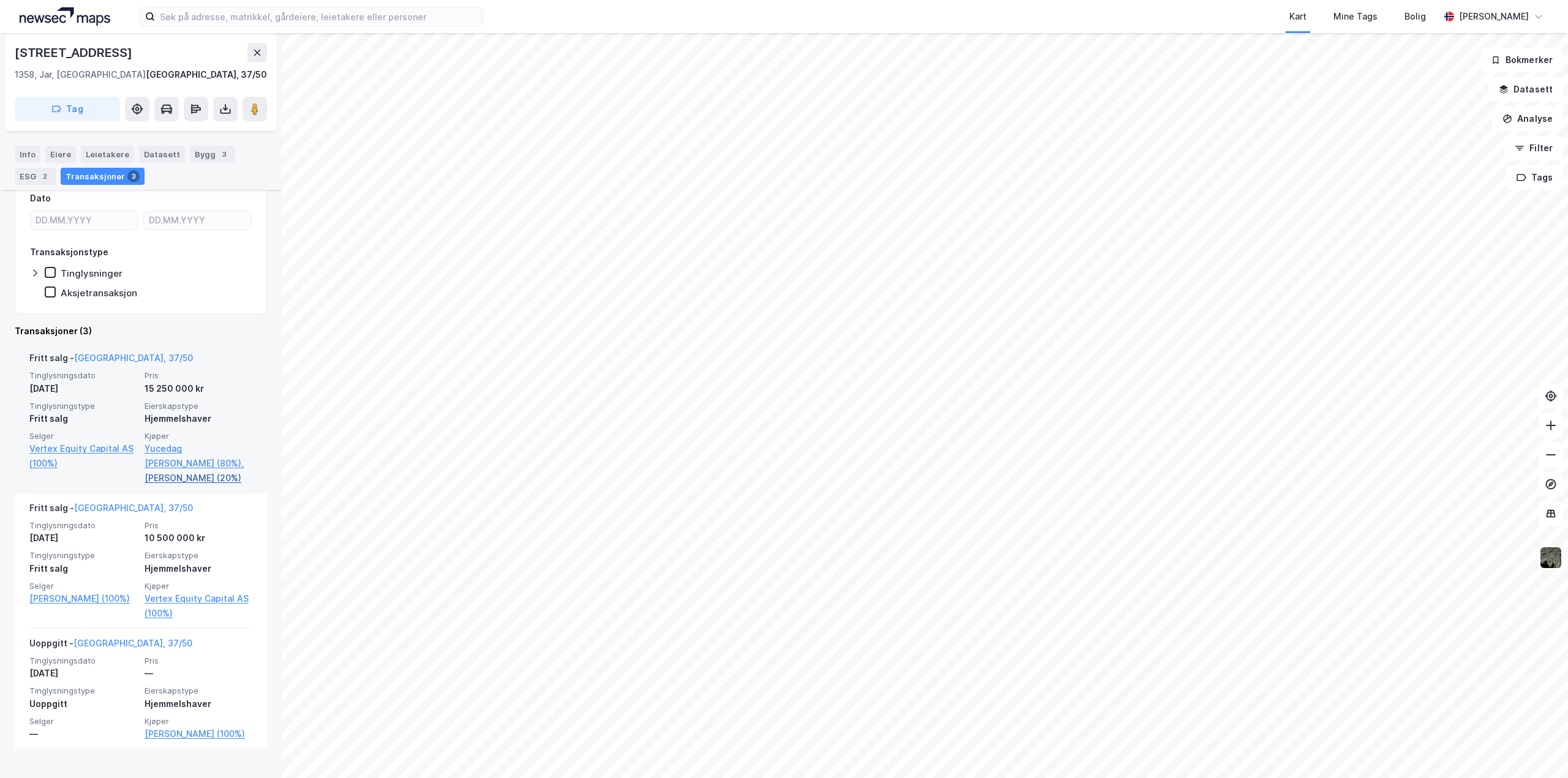
click at [200, 479] on link "Yucedag Perry Umut (20%)" at bounding box center [198, 478] width 108 height 15
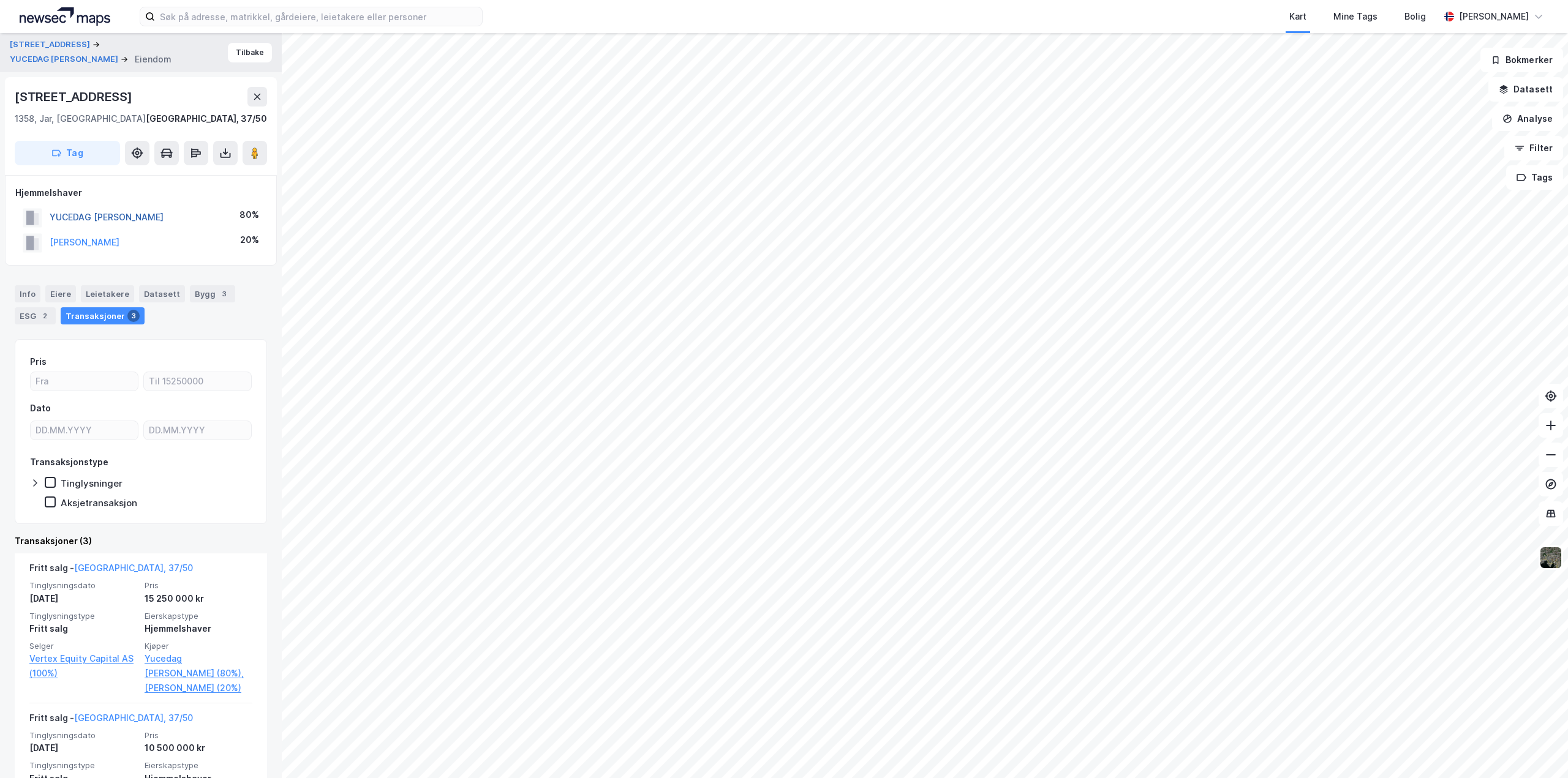
click at [0, 0] on button "YUCEDAG ISELIN BRÅTEN" at bounding box center [0, 0] width 0 height 0
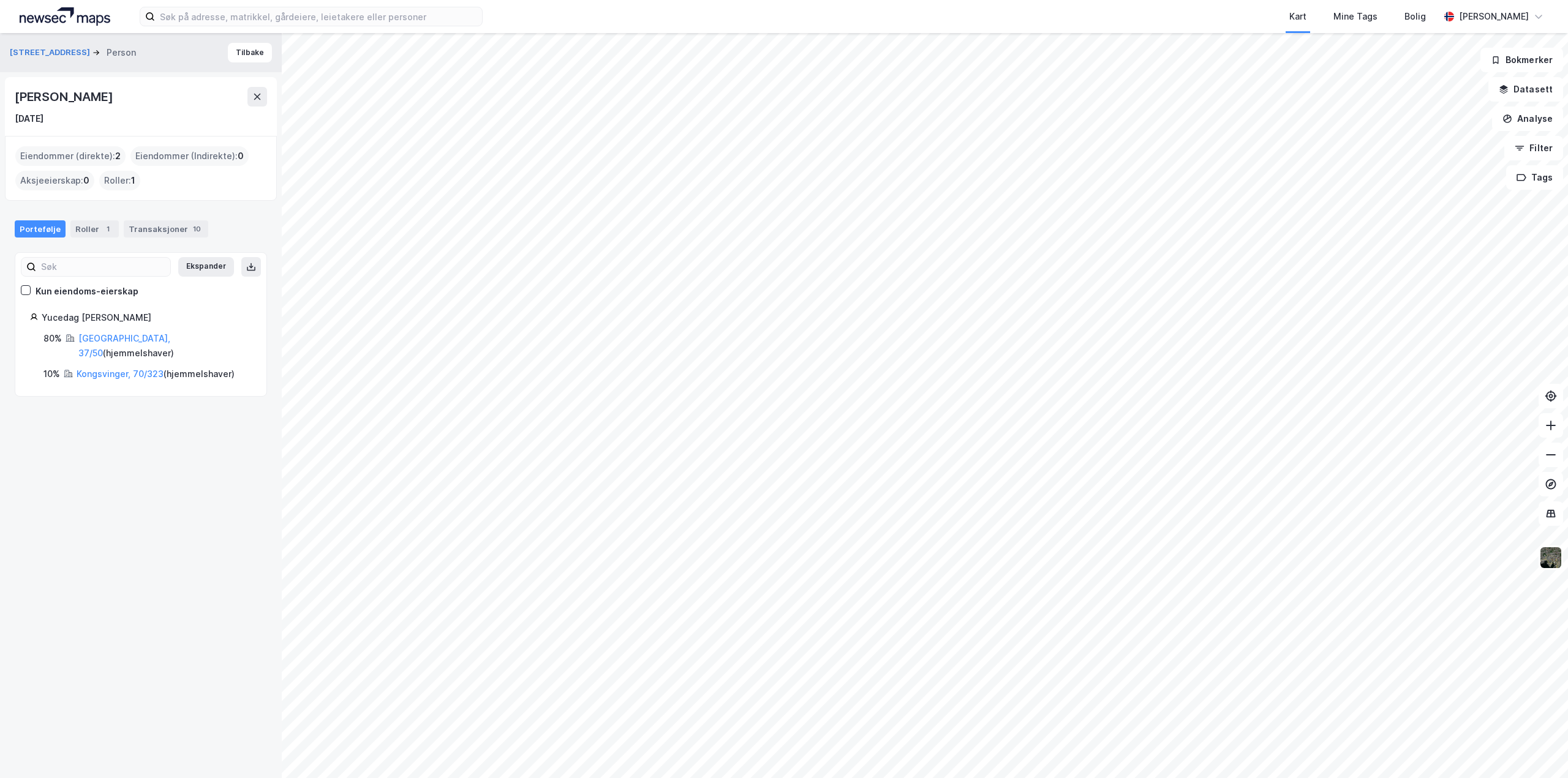
drag, startPoint x: 11, startPoint y: 97, endPoint x: 182, endPoint y: 101, distance: 171.0
click at [182, 101] on div "Iselin Bråten Yucedag 8. mai 1978" at bounding box center [141, 106] width 272 height 59
